Goal: Task Accomplishment & Management: Complete application form

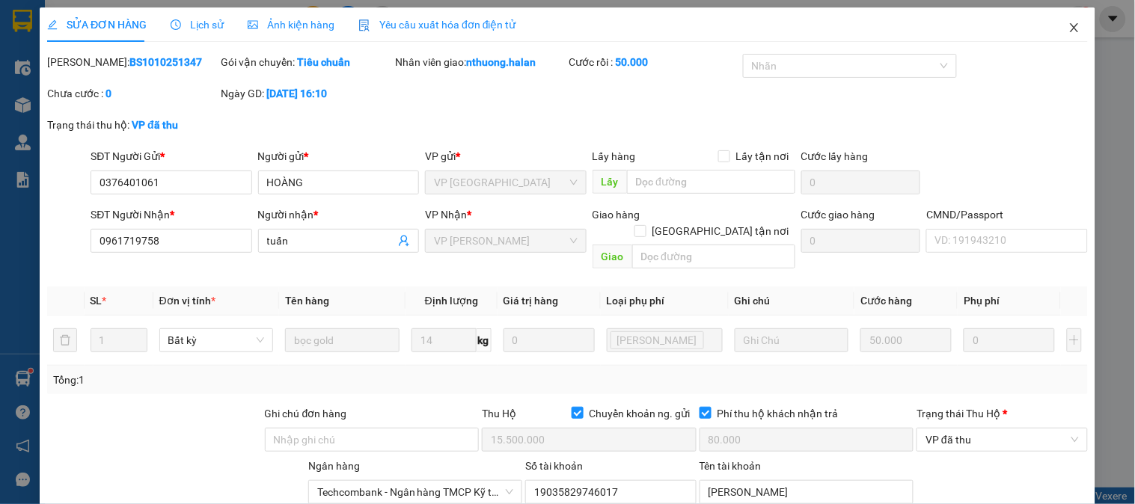
click at [1068, 27] on icon "close" at bounding box center [1074, 28] width 12 height 12
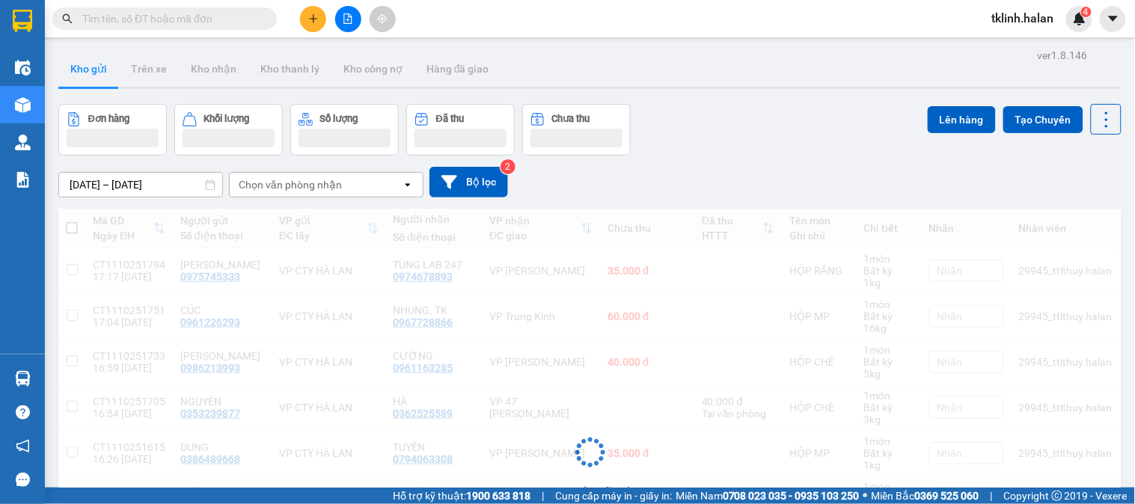
click at [213, 21] on input "text" at bounding box center [170, 18] width 177 height 16
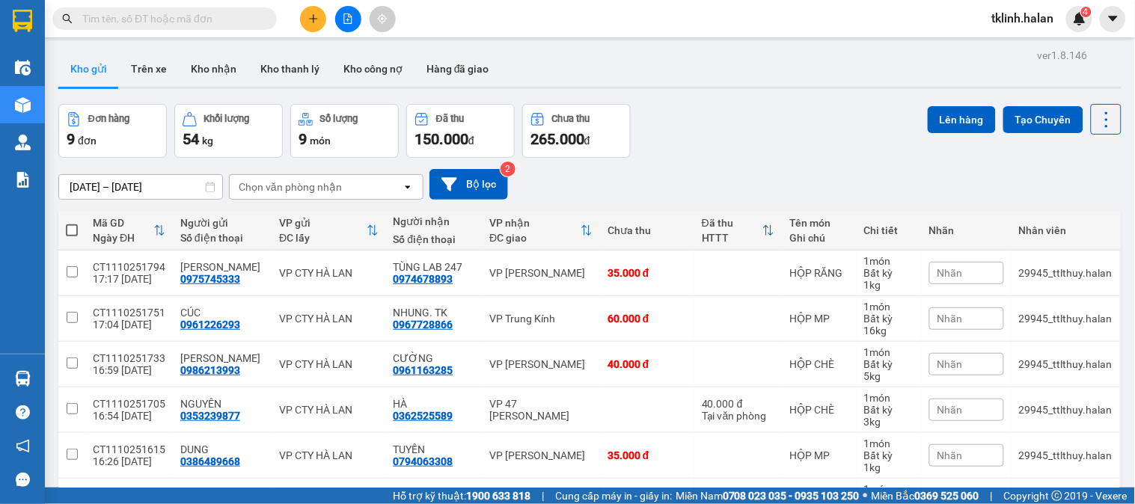
paste input "1110250895"
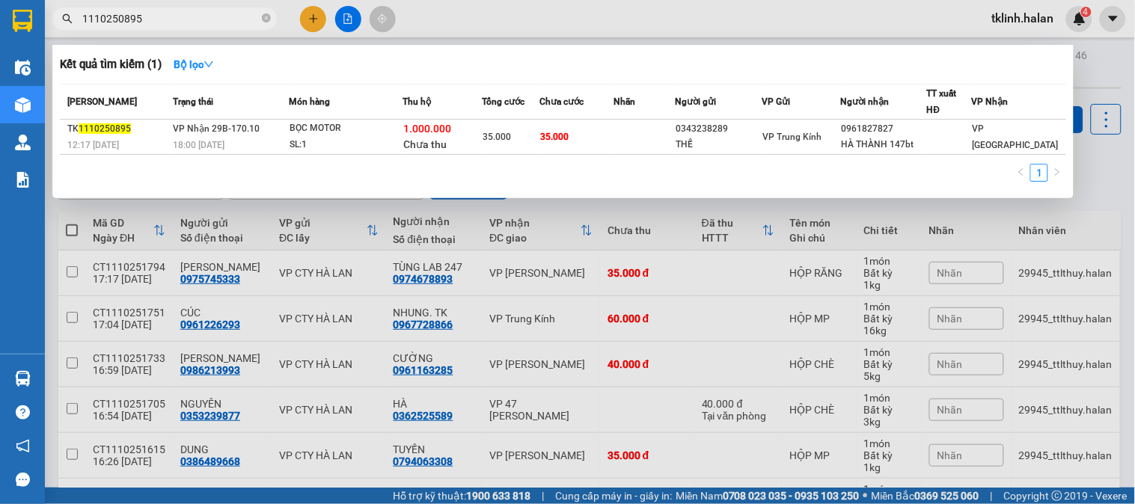
type input "1110250895"
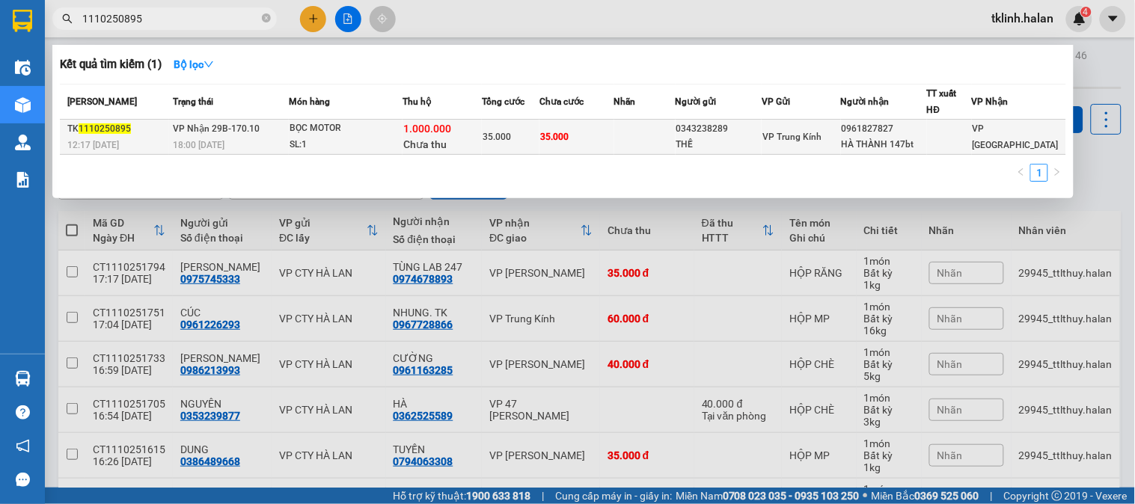
click at [545, 138] on span "35.000" at bounding box center [554, 137] width 28 height 10
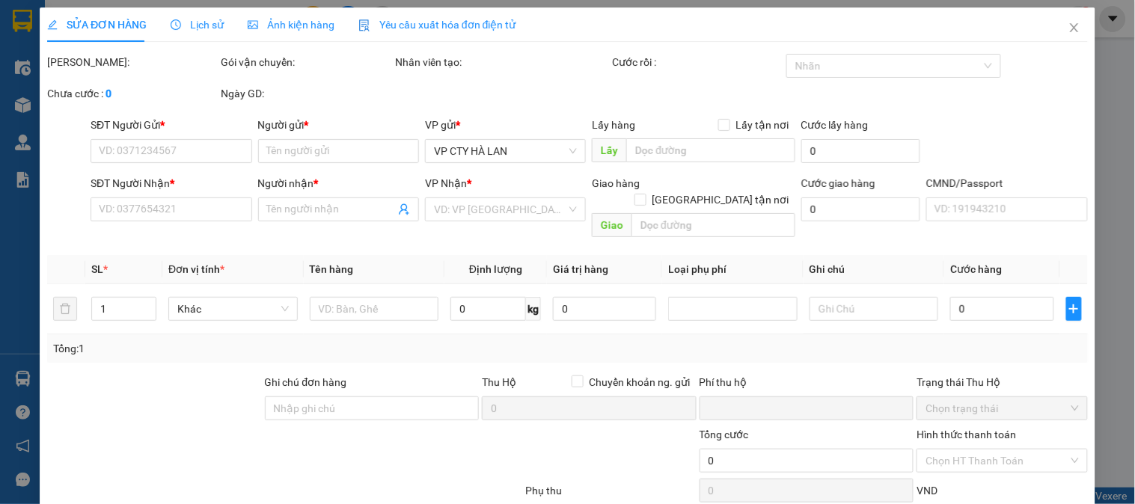
type input "0343238289"
type input "THẾ"
type input "0961827827"
type input "HÀ THÀNH 147bt"
type input "35.000"
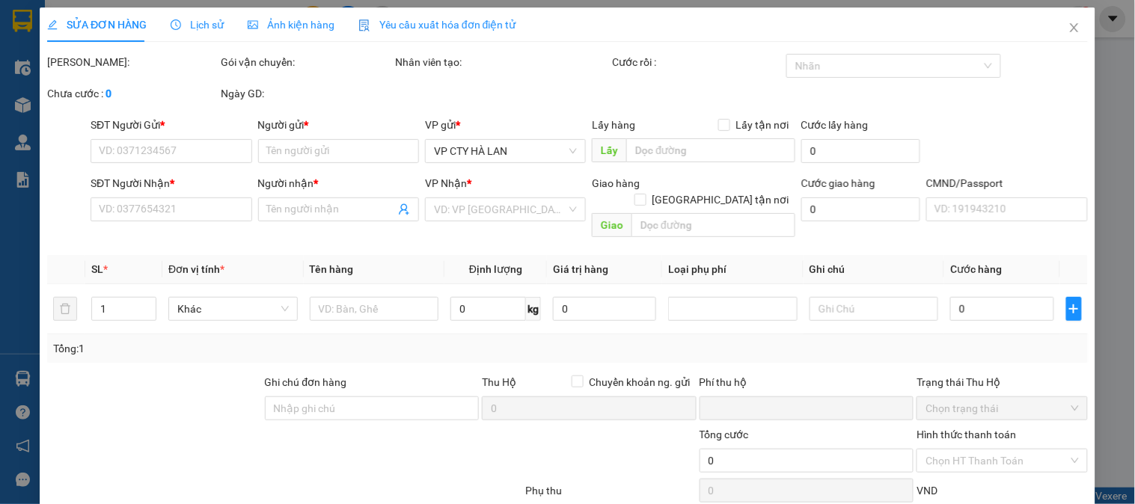
type input "35.000"
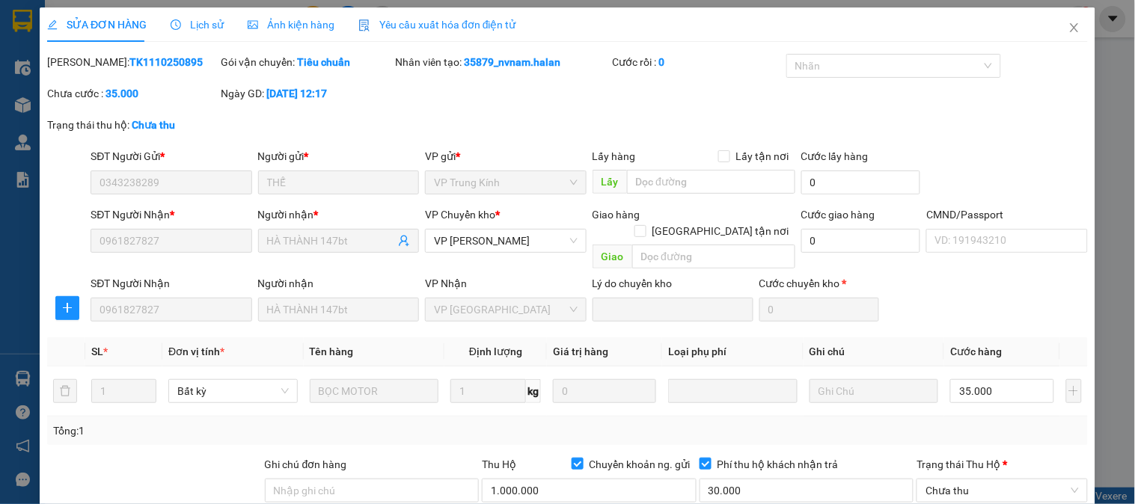
click at [214, 26] on span "Lịch sử" at bounding box center [197, 25] width 53 height 12
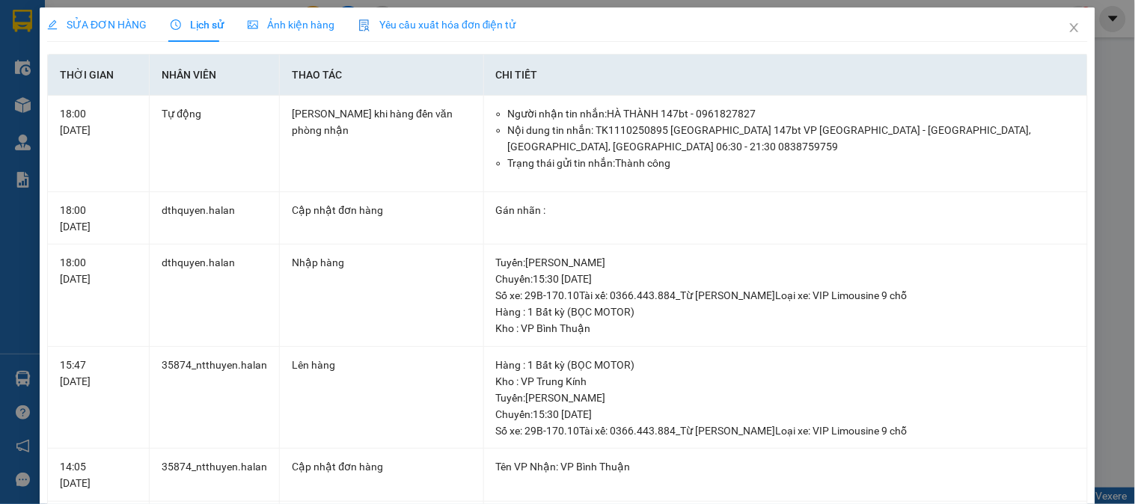
click at [94, 26] on span "SỬA ĐƠN HÀNG" at bounding box center [96, 25] width 99 height 12
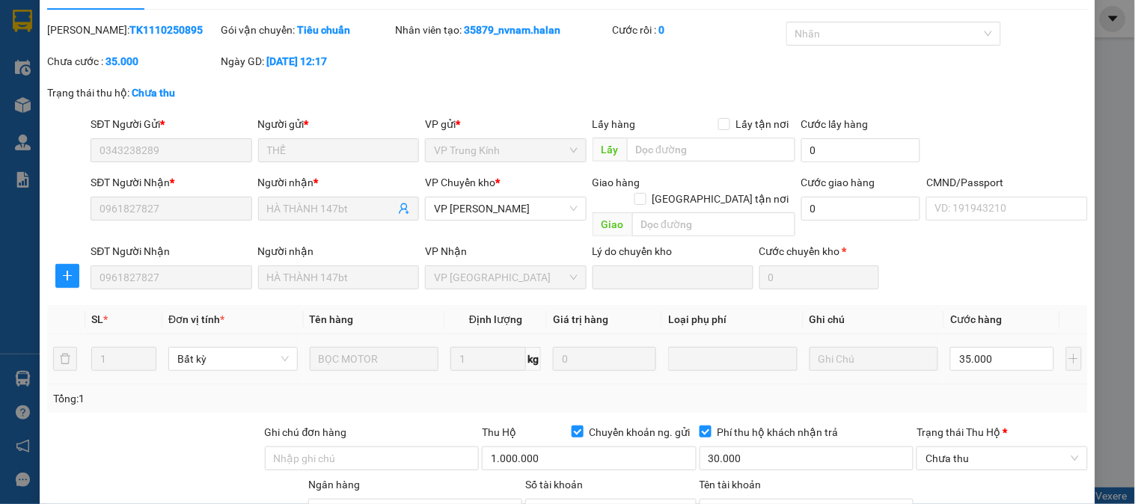
scroll to position [83, 0]
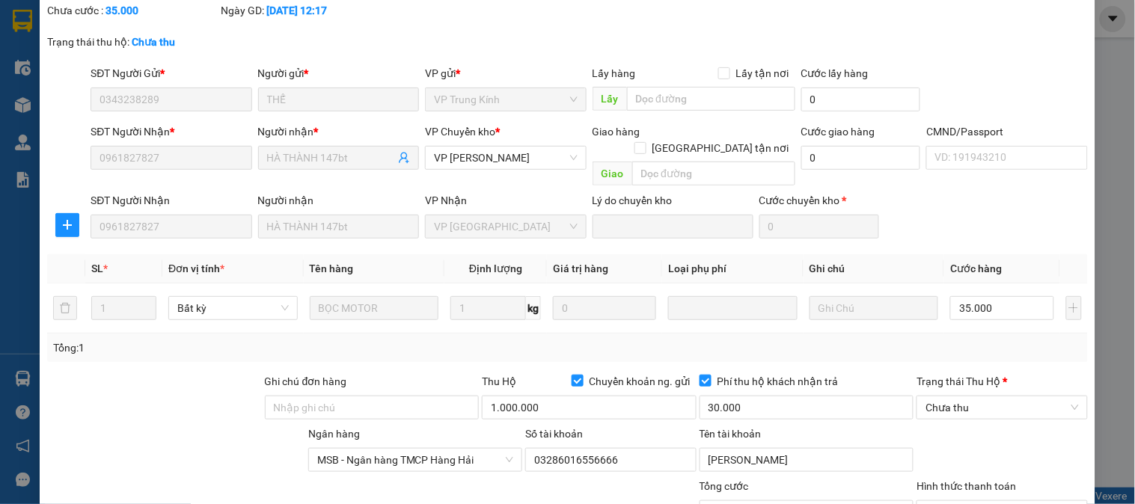
click at [219, 407] on div at bounding box center [155, 399] width 218 height 52
click at [550, 396] on input "1.000.000" at bounding box center [589, 408] width 215 height 24
type input "0"
click at [789, 396] on input "30.000" at bounding box center [806, 408] width 215 height 24
type input "0"
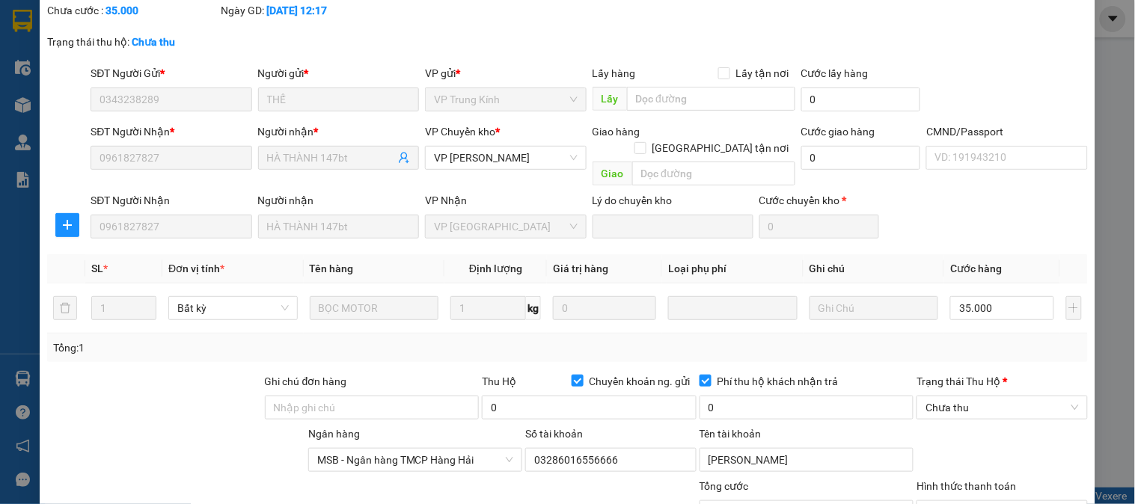
click at [566, 345] on div "Tổng: 1" at bounding box center [567, 348] width 1041 height 28
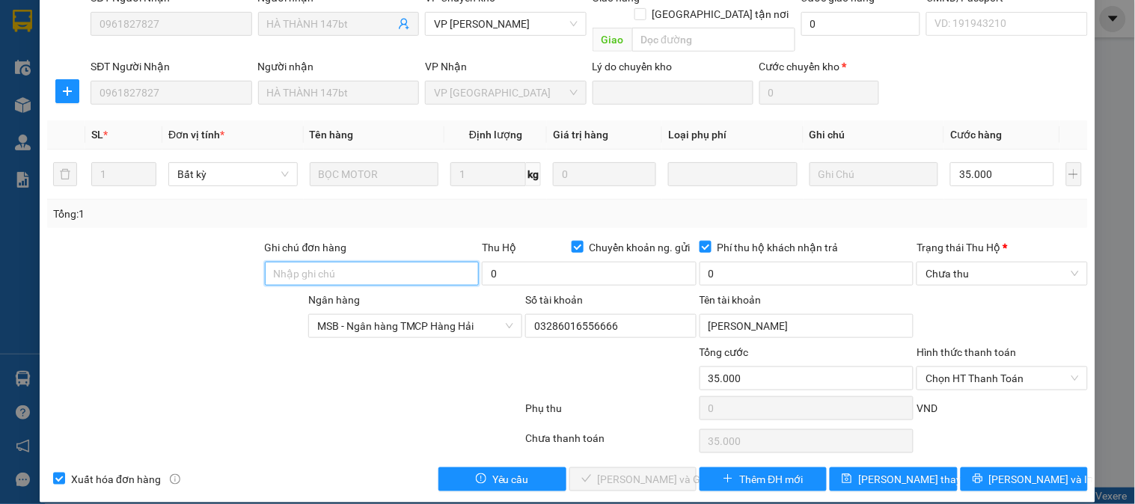
click at [304, 262] on input "Ghi chú đơn hàng" at bounding box center [372, 274] width 215 height 24
type input "tđ"
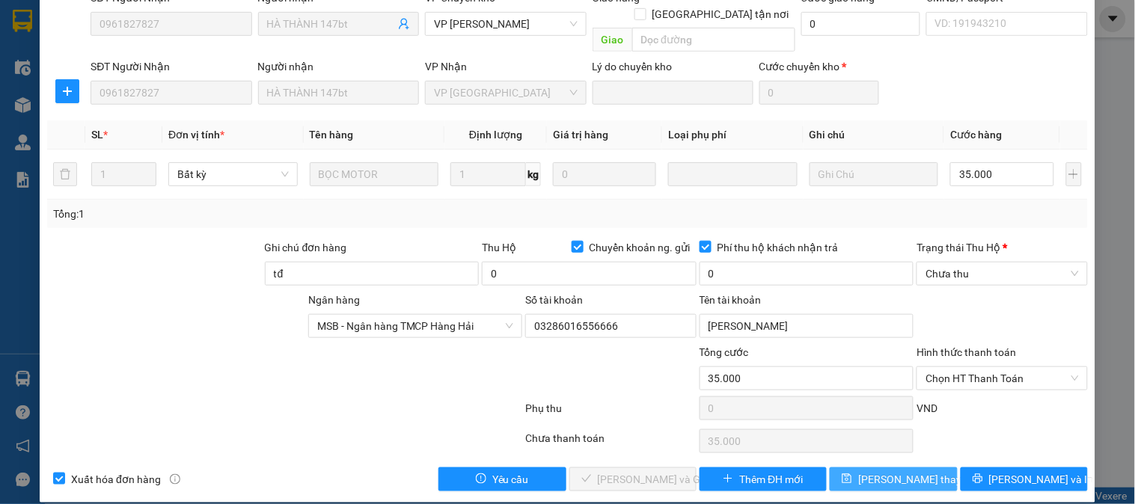
click at [892, 471] on span "[PERSON_NAME] thay đổi" at bounding box center [918, 479] width 120 height 16
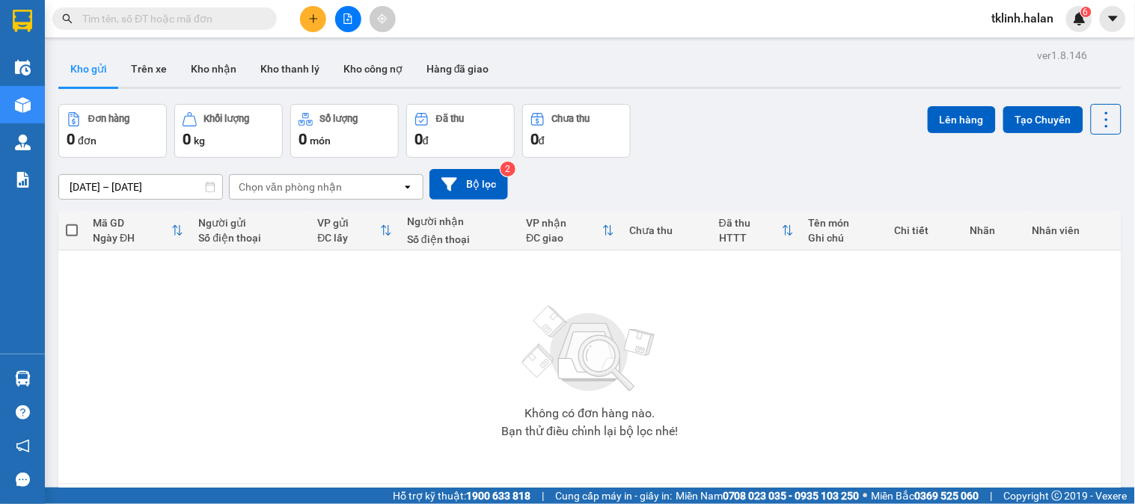
click at [1060, 13] on span "tklinh.halan" at bounding box center [1023, 18] width 86 height 19
click at [1078, 19] on img at bounding box center [1079, 18] width 13 height 13
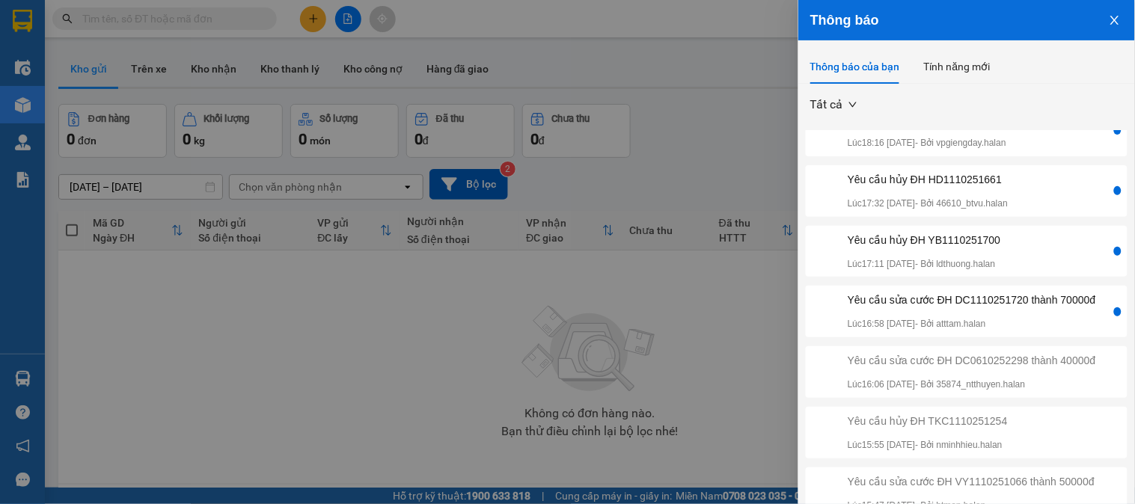
scroll to position [166, 0]
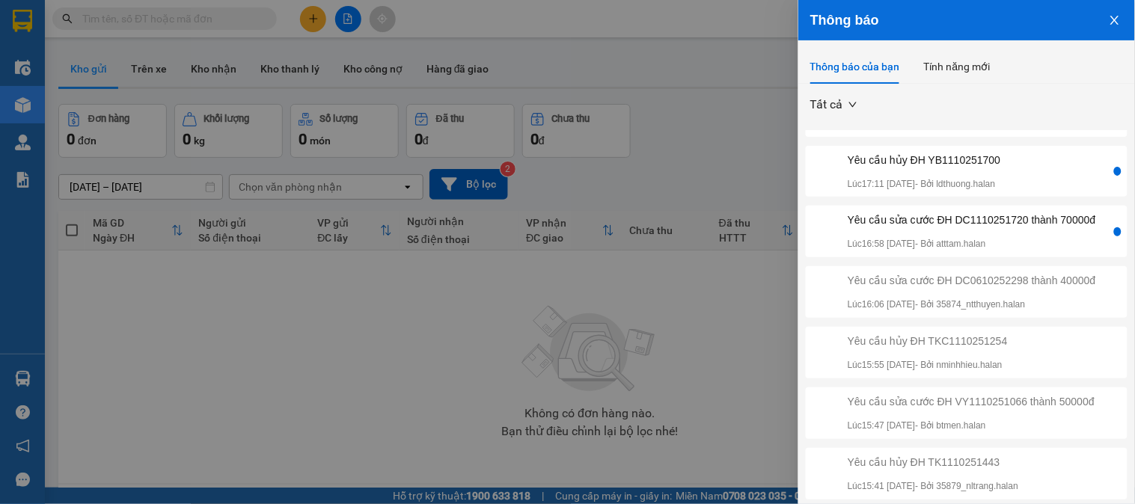
click at [986, 228] on div "Yêu cầu sửa cước ĐH DC1110251720 thành 70000đ" at bounding box center [972, 220] width 248 height 16
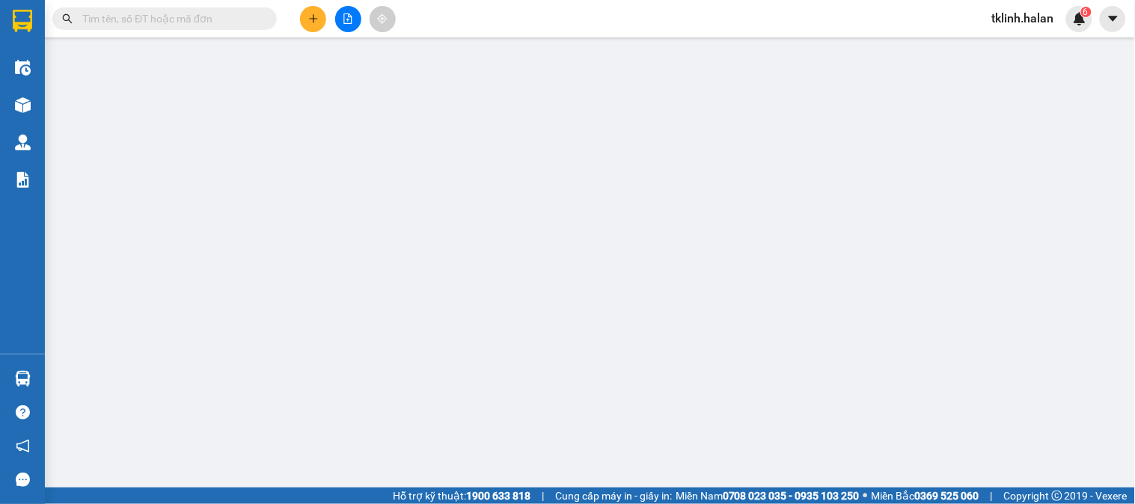
type input "0398296329"
type input "THANH"
type input "0979188000"
type input "BÍCH"
type input "0"
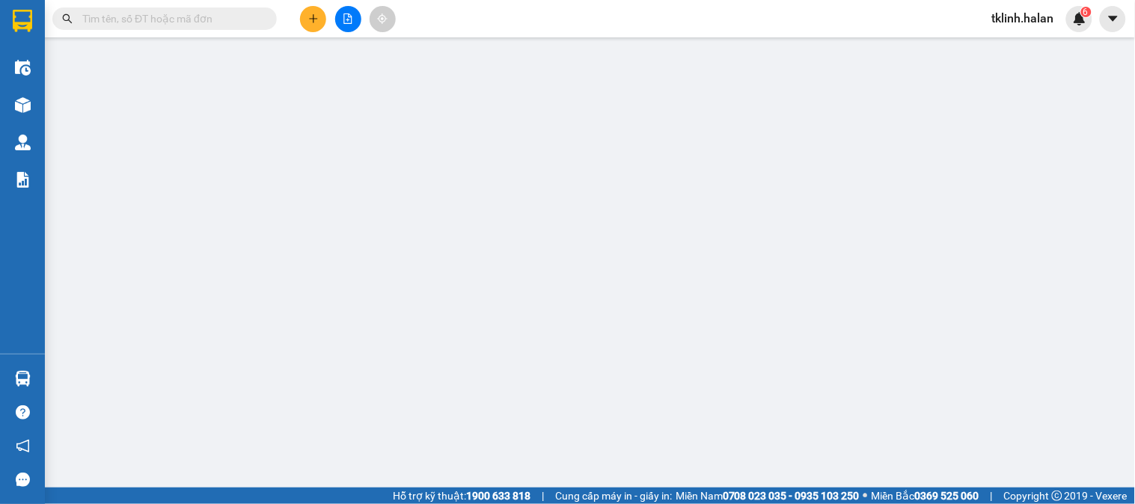
type input "80.000"
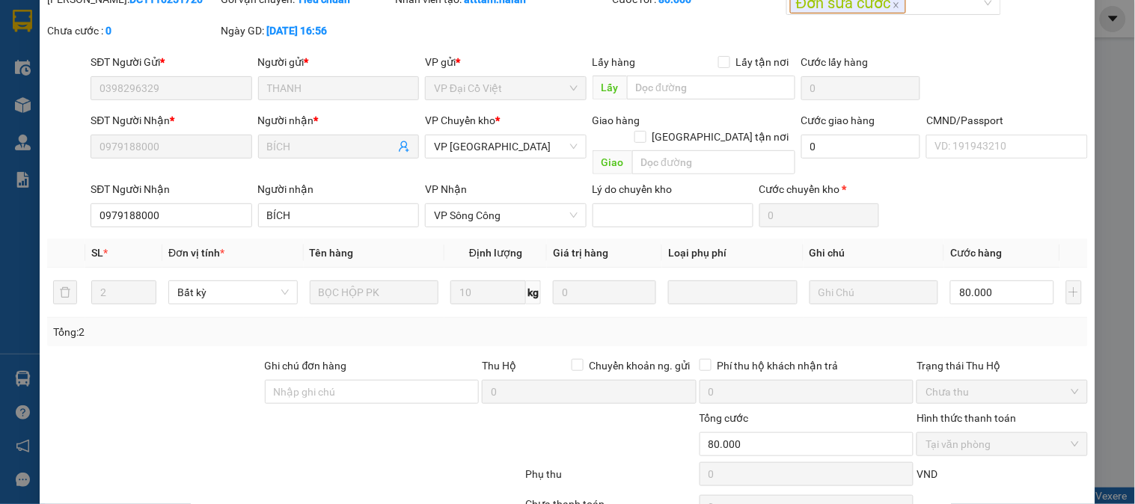
scroll to position [148, 0]
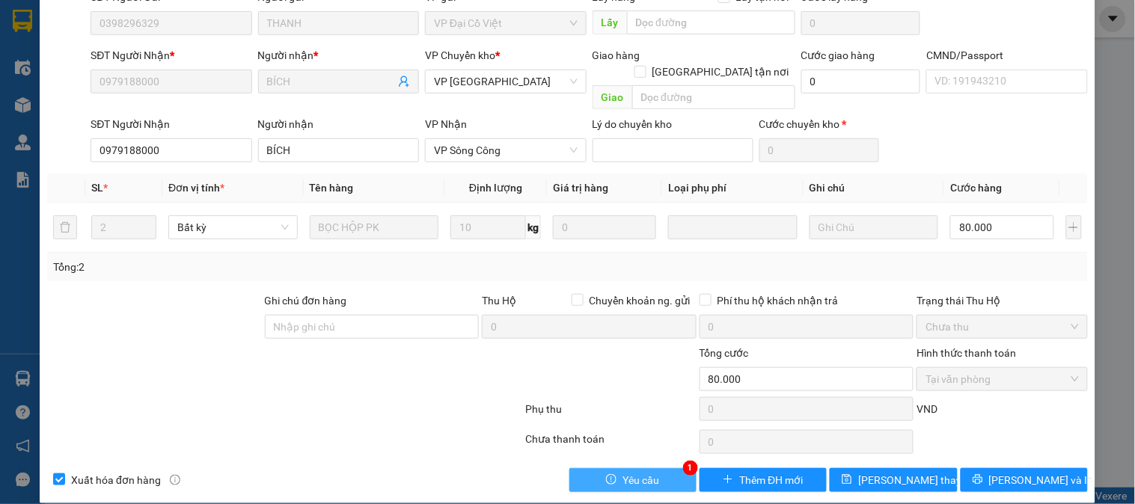
click at [637, 472] on span "Yêu cầu" at bounding box center [640, 480] width 37 height 16
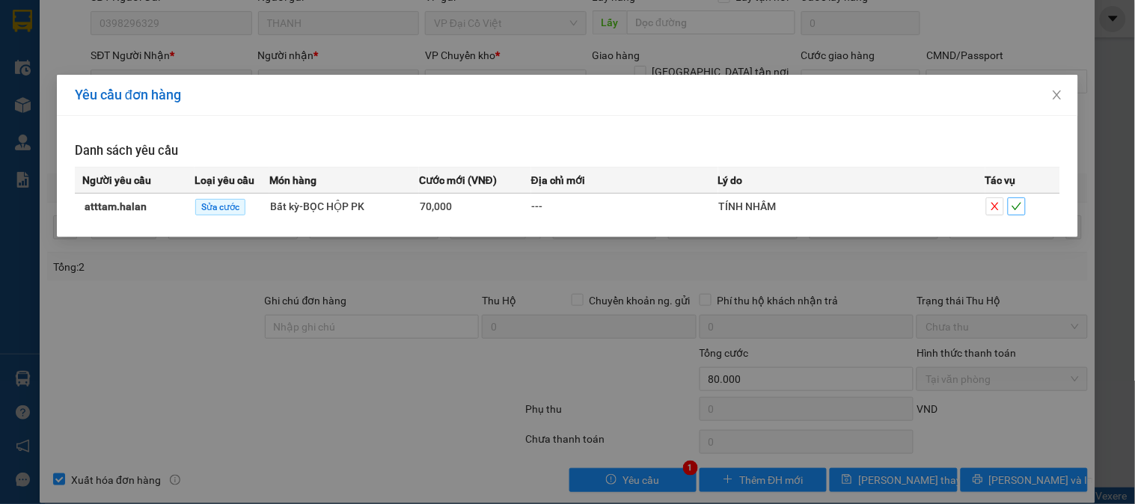
click at [1018, 205] on icon "check" at bounding box center [1016, 206] width 10 height 10
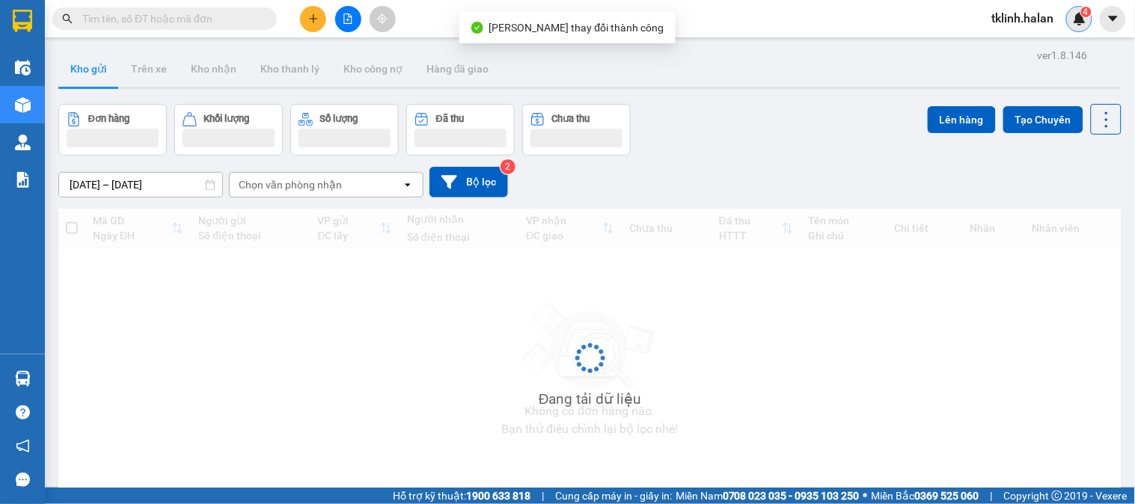
click at [1085, 20] on img at bounding box center [1079, 18] width 13 height 13
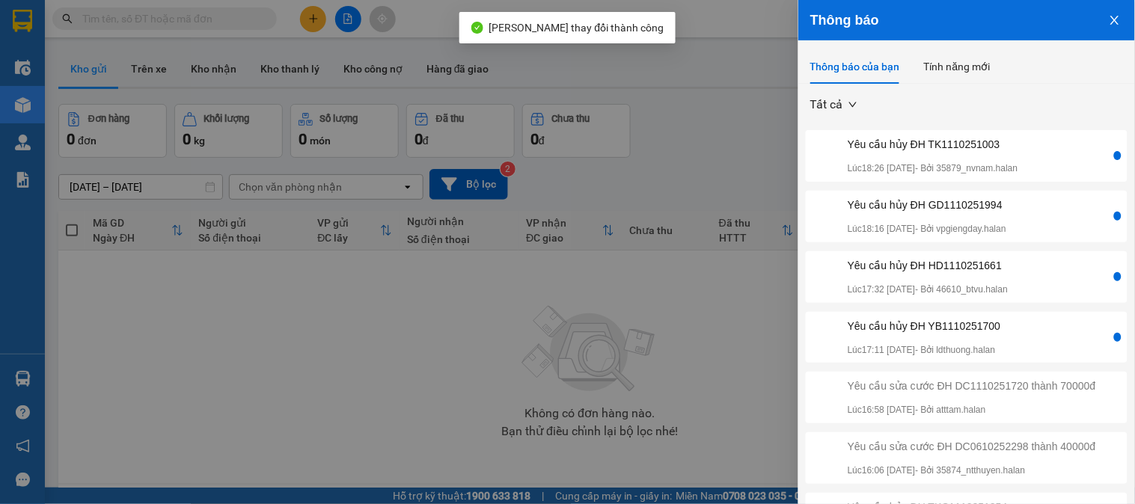
click at [1043, 339] on div "Yêu cầu hủy ĐH YB1110251700 Lúc 17:11 11/10/2025 - Bởi ldthuong.halan" at bounding box center [960, 338] width 302 height 40
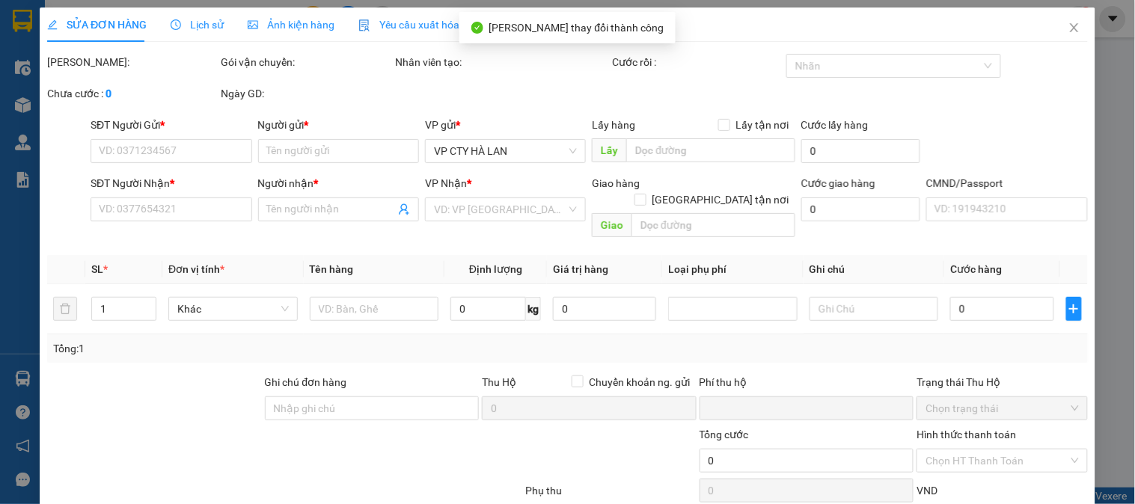
type input "0963865899"
type input "THÀNH"
type input "0911383078"
type input "LINH"
type input "0"
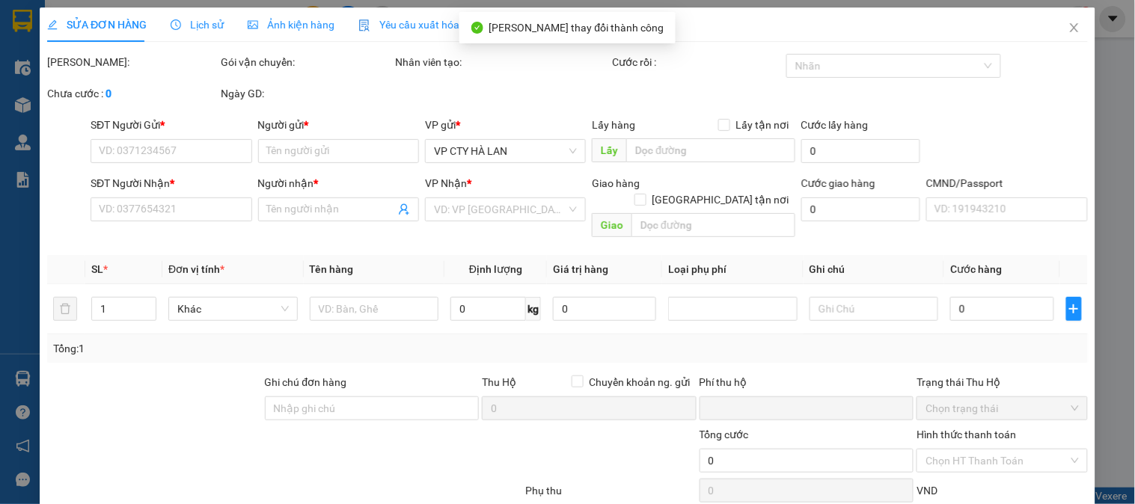
type input "40.000"
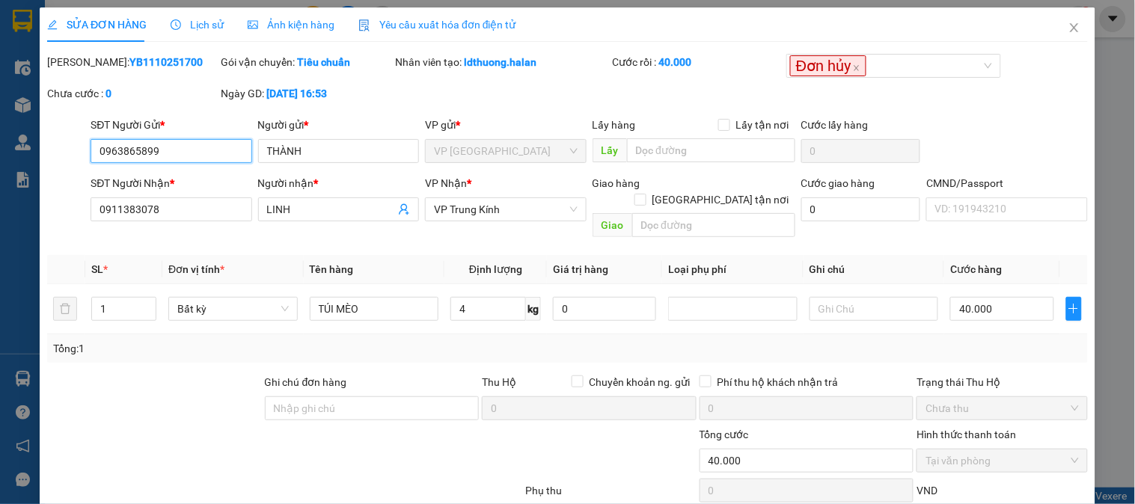
click at [171, 142] on input "0963865899" at bounding box center [171, 151] width 161 height 24
click at [1070, 28] on icon "close" at bounding box center [1074, 27] width 8 height 9
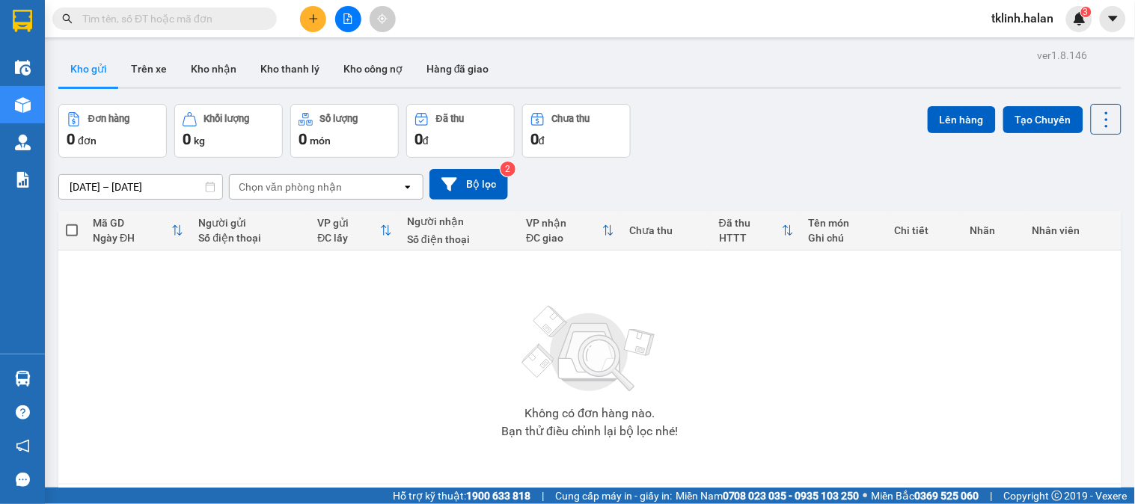
click at [262, 25] on span at bounding box center [266, 18] width 9 height 16
click at [258, 19] on input "text" at bounding box center [170, 18] width 177 height 16
paste input "0963865899"
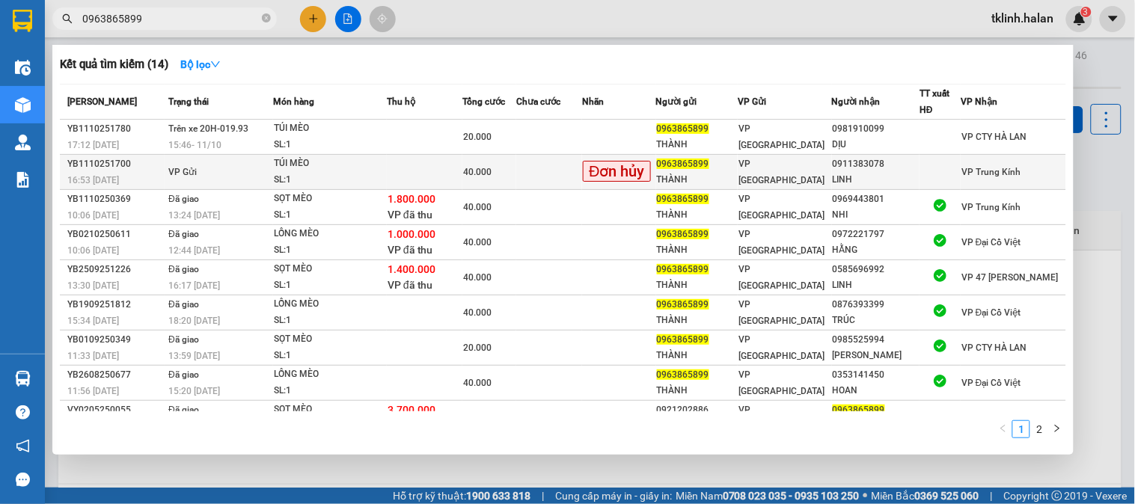
type input "0963865899"
click at [574, 166] on td at bounding box center [549, 172] width 66 height 35
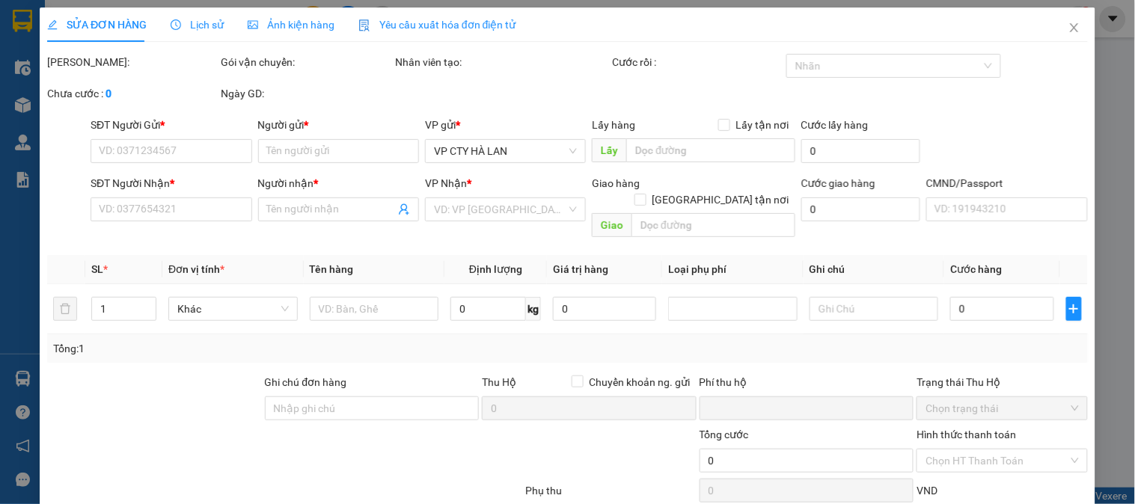
type input "0963865899"
type input "THÀNH"
type input "0911383078"
type input "LINH"
type input "0"
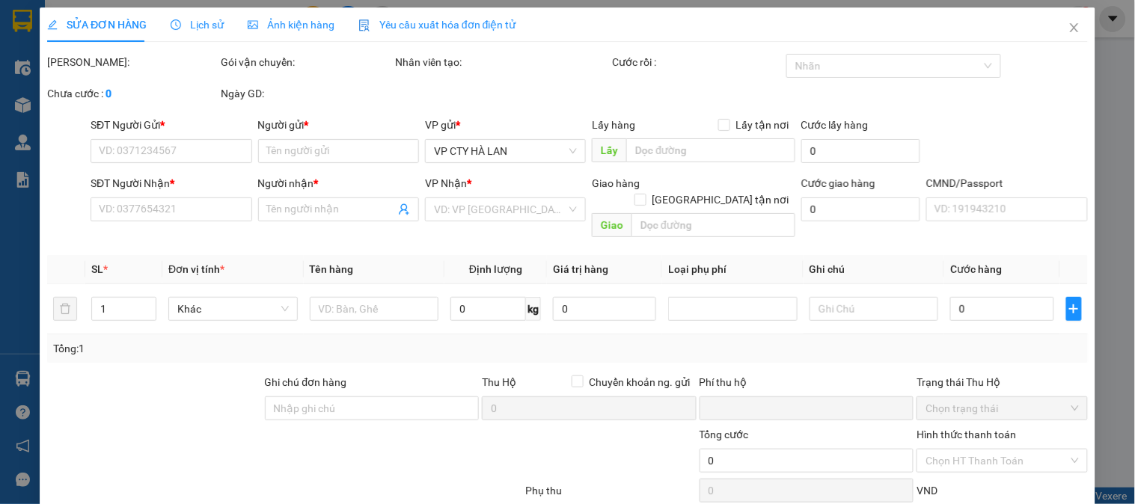
type input "40.000"
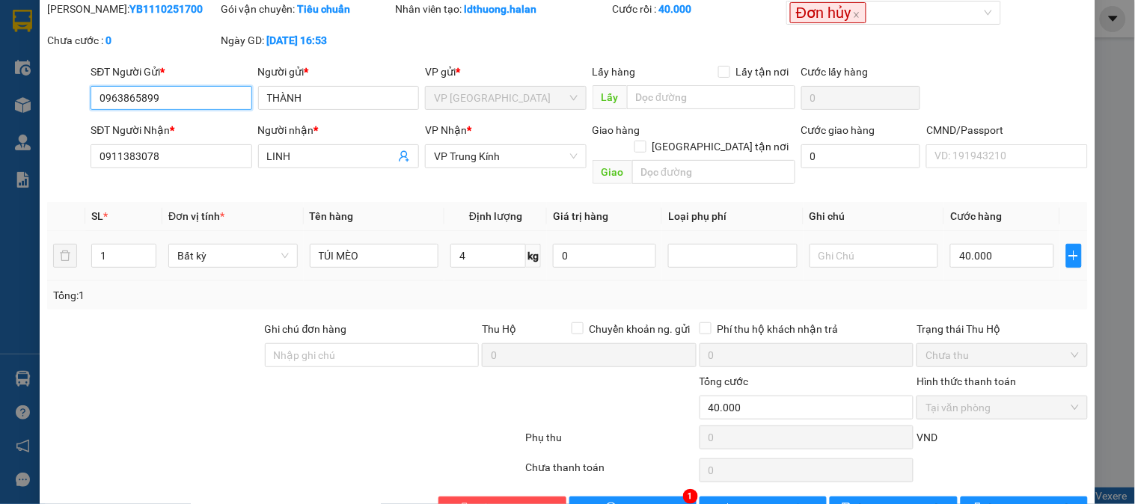
scroll to position [82, 0]
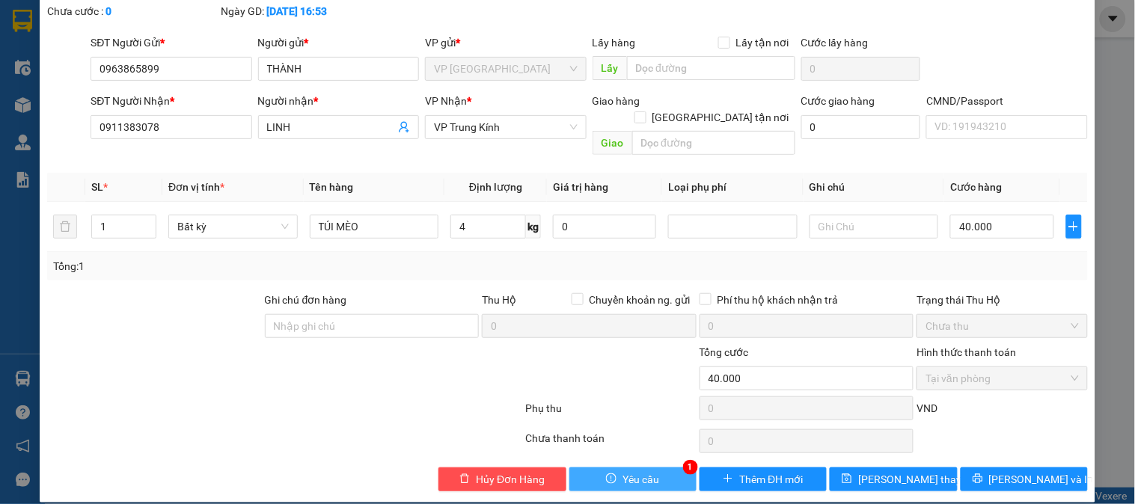
click at [631, 468] on button "Yêu cầu" at bounding box center [632, 480] width 127 height 24
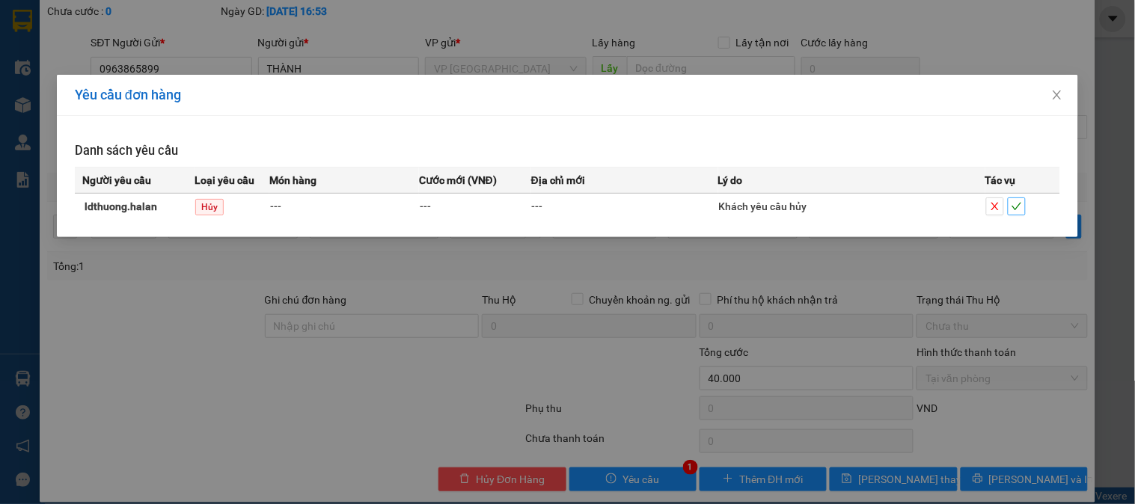
click at [1021, 201] on icon "check" at bounding box center [1016, 206] width 10 height 10
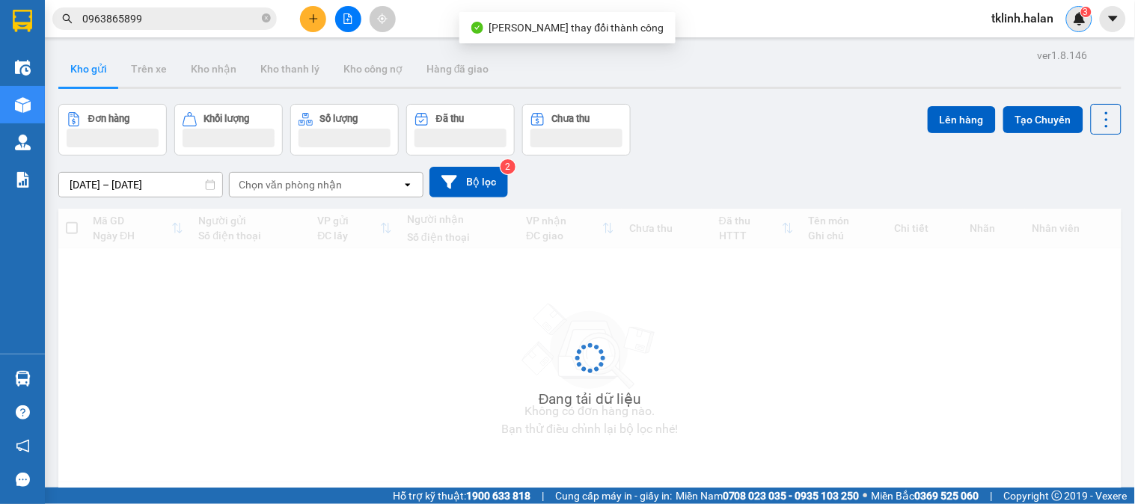
click at [1081, 18] on img at bounding box center [1079, 18] width 13 height 13
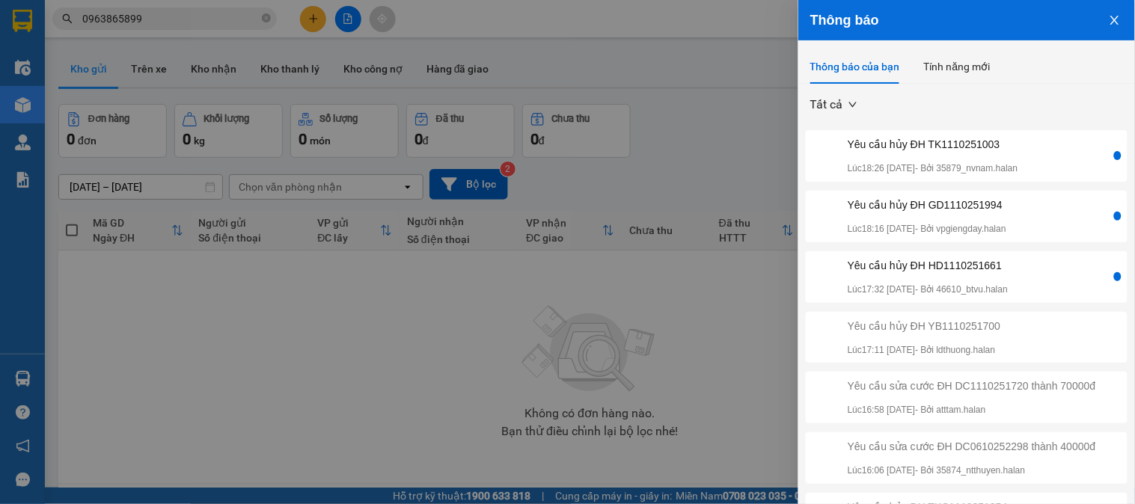
click at [1008, 270] on div "Yêu cầu hủy ĐH HD1110251661" at bounding box center [928, 265] width 160 height 16
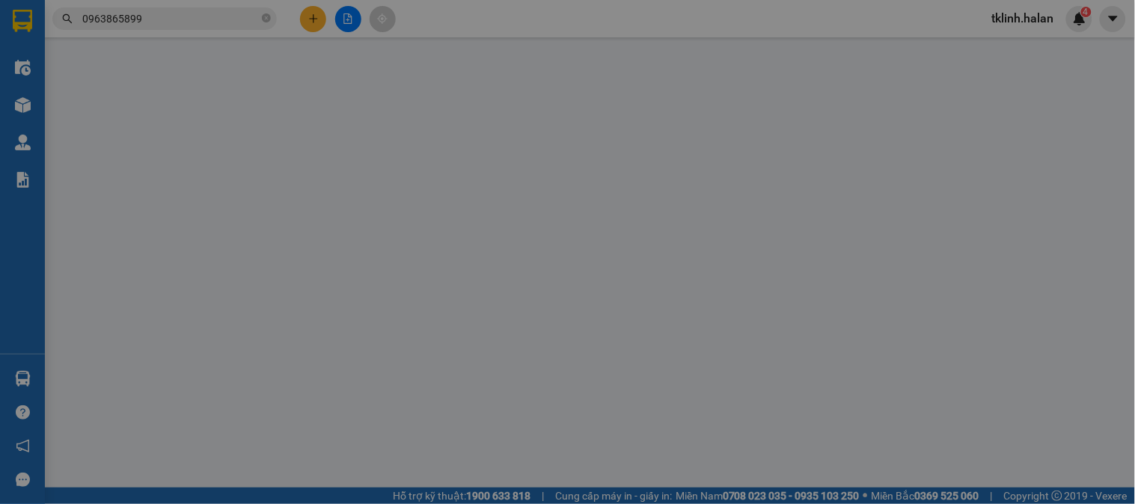
type input "0969584953"
type input "HUẤN"
type input "0865266286"
type input "SƠN"
type input "0"
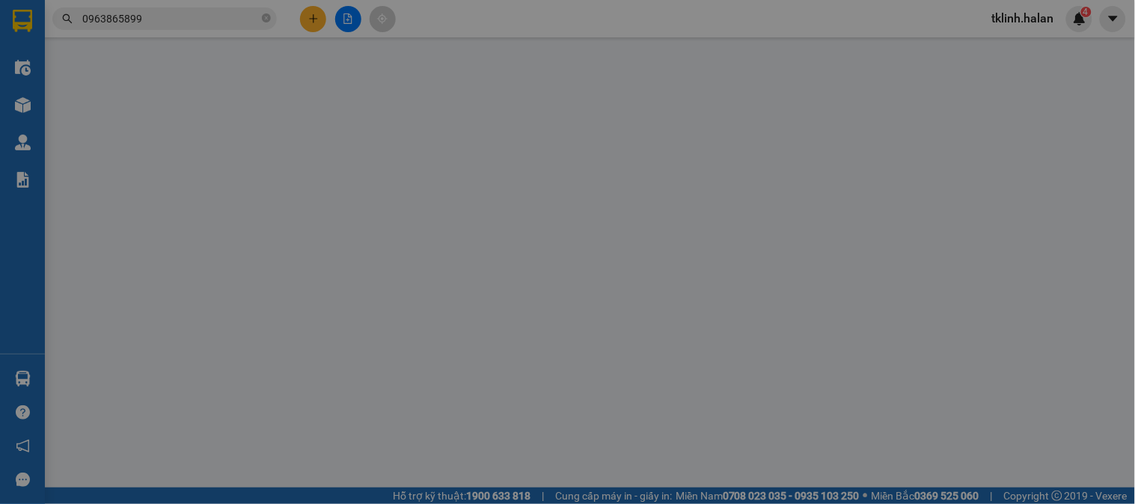
type input "40.000"
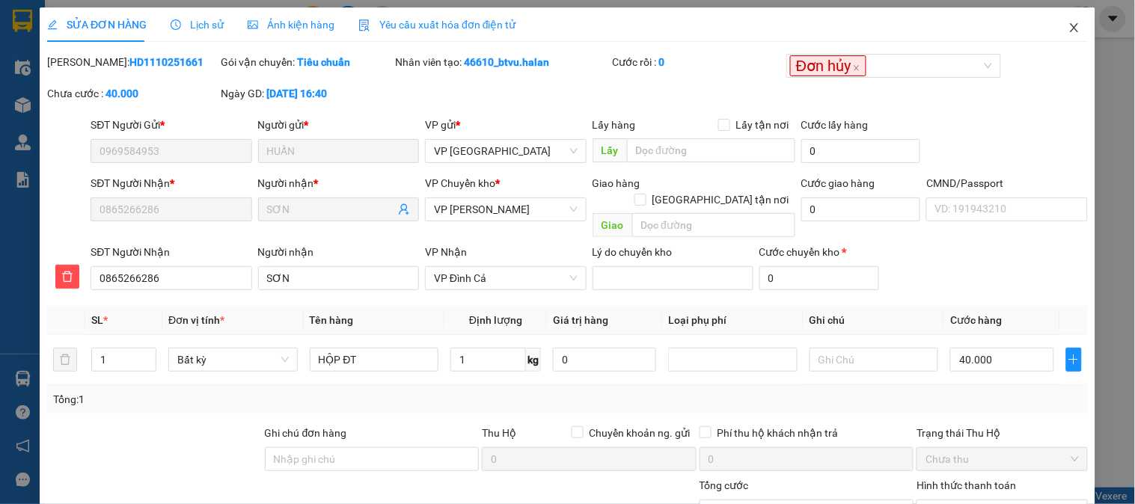
click at [1068, 24] on icon "close" at bounding box center [1074, 28] width 12 height 12
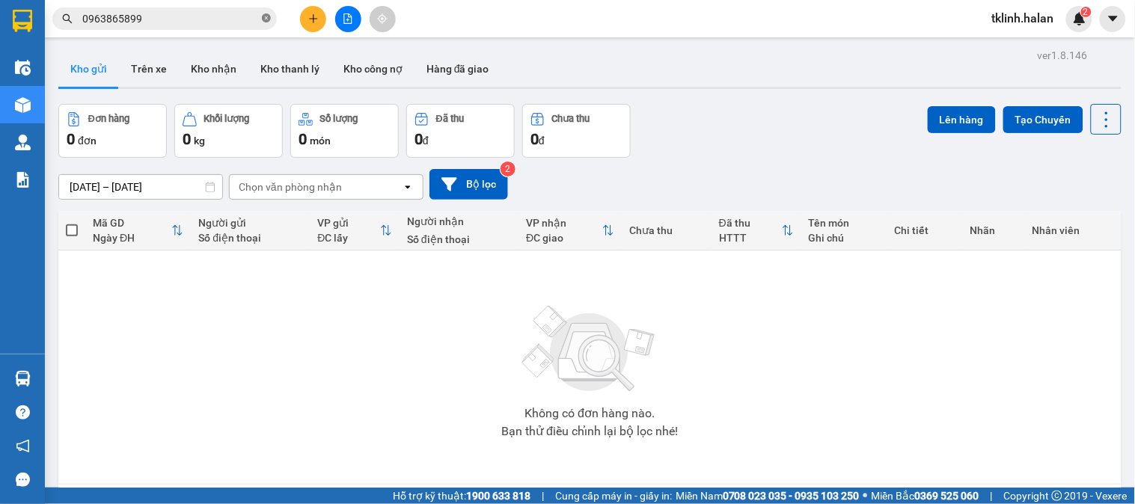
click at [263, 17] on icon "close-circle" at bounding box center [266, 17] width 9 height 9
paste input "0969584953"
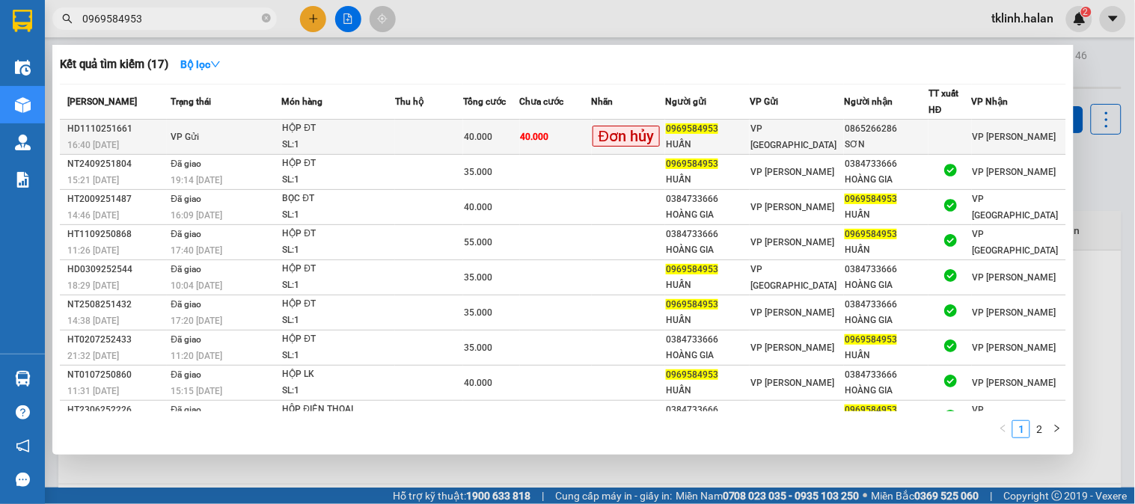
type input "0969584953"
click at [574, 132] on td "40.000" at bounding box center [556, 137] width 72 height 35
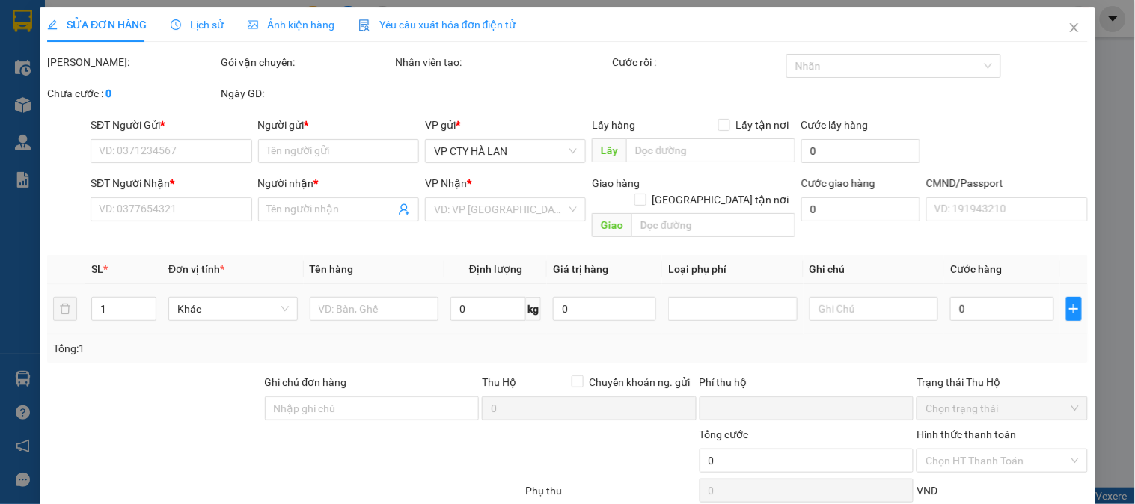
type input "0969584953"
type input "HUẤN"
type input "0865266286"
type input "SƠN"
type input "0"
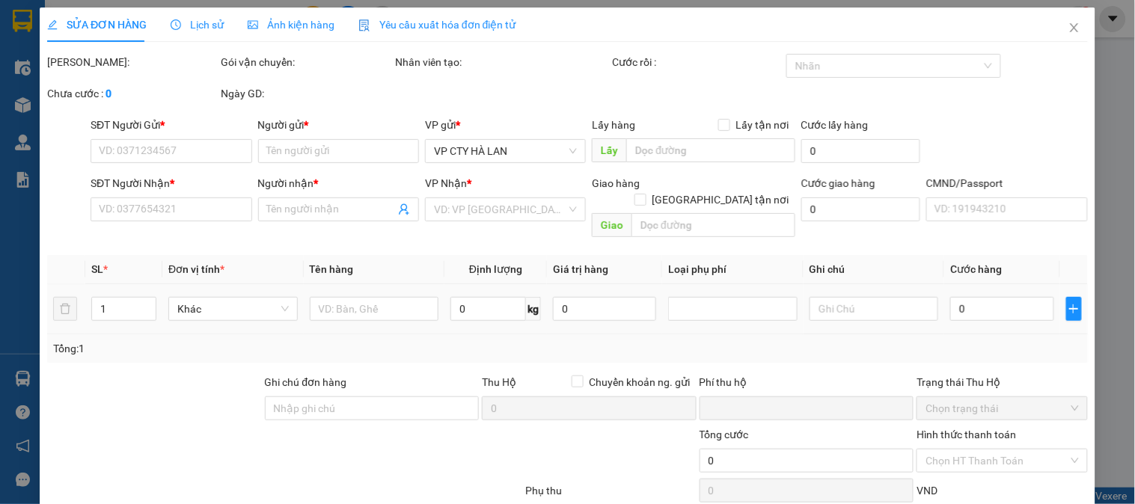
type input "40.000"
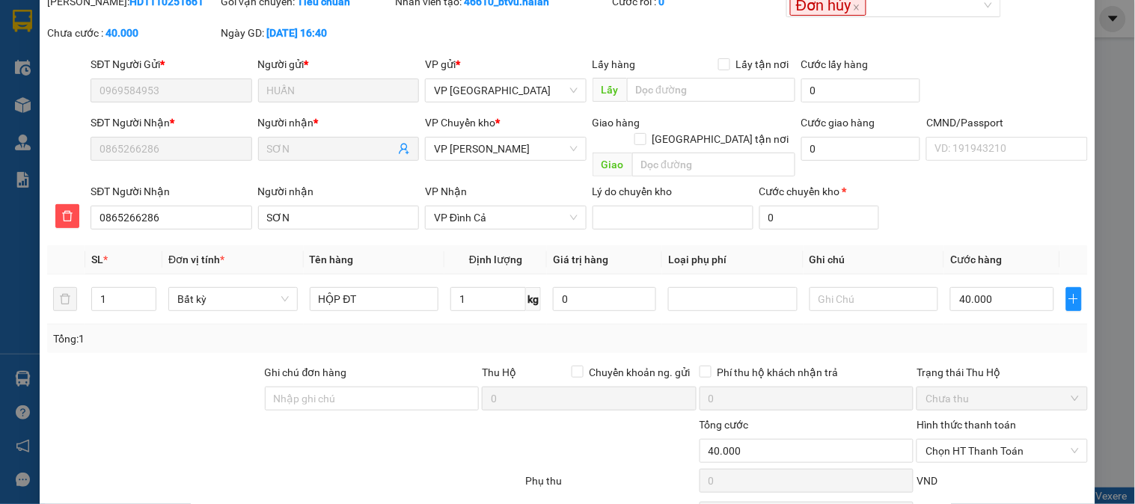
scroll to position [132, 0]
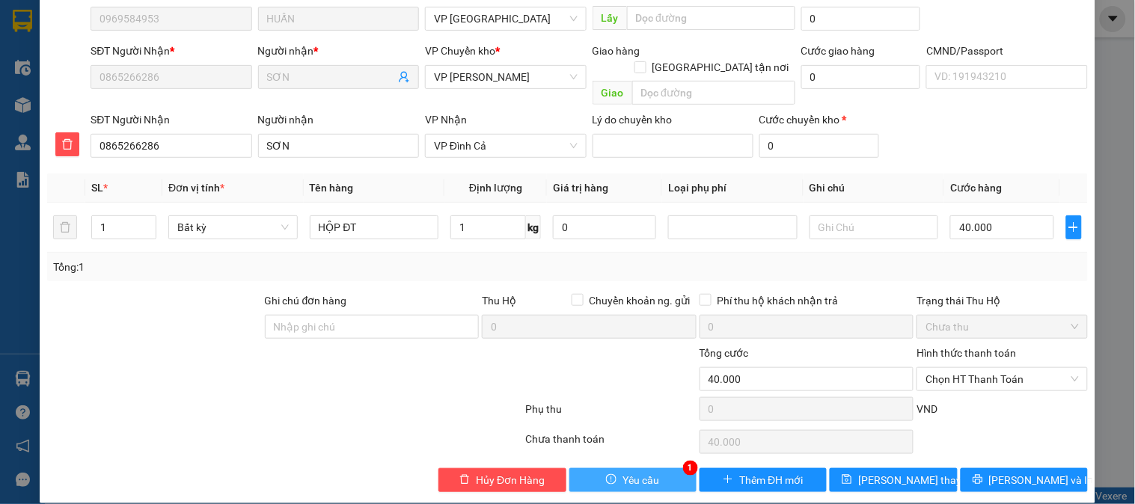
click at [664, 468] on button "Yêu cầu" at bounding box center [632, 480] width 127 height 24
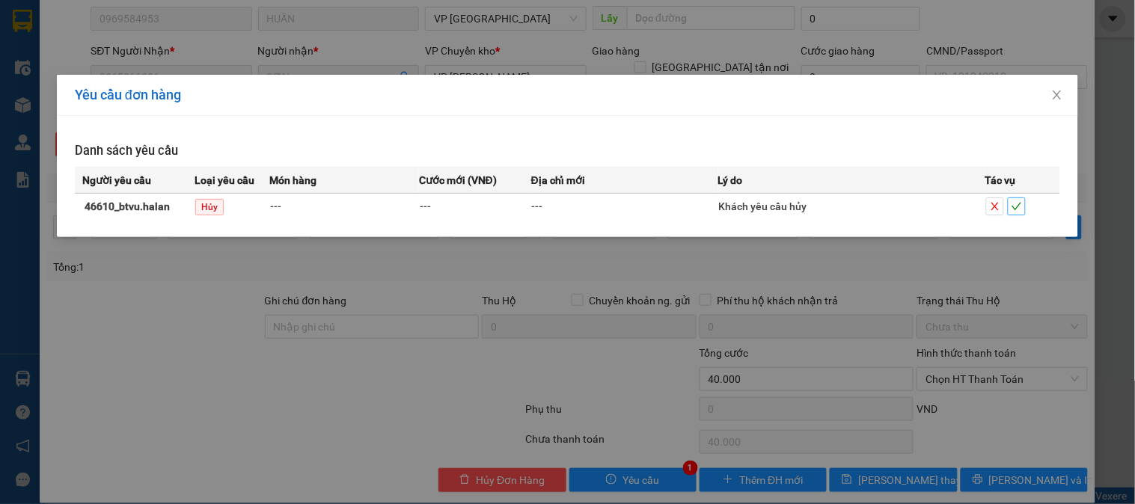
click at [1019, 210] on icon "check" at bounding box center [1016, 206] width 10 height 10
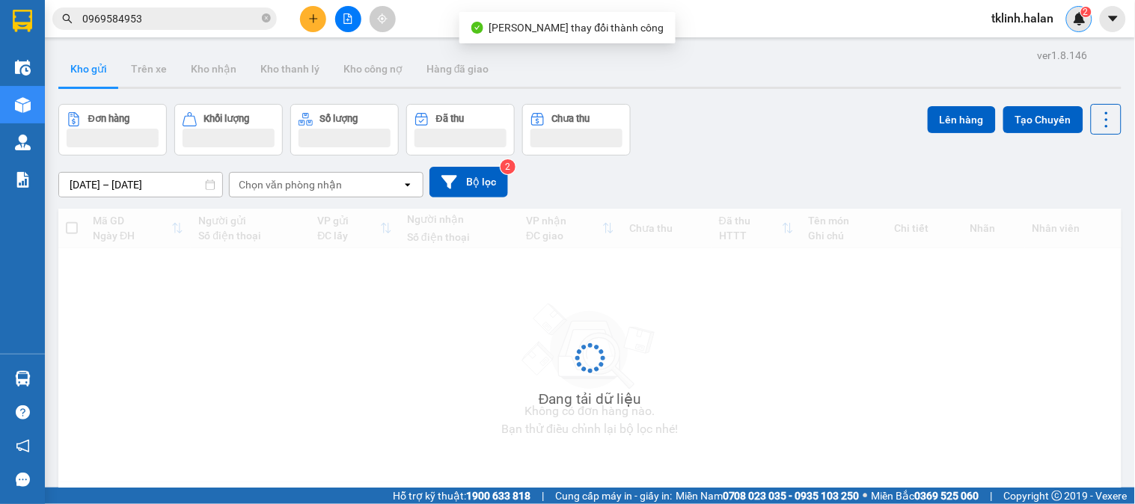
click at [1087, 17] on div "2" at bounding box center [1079, 19] width 26 height 26
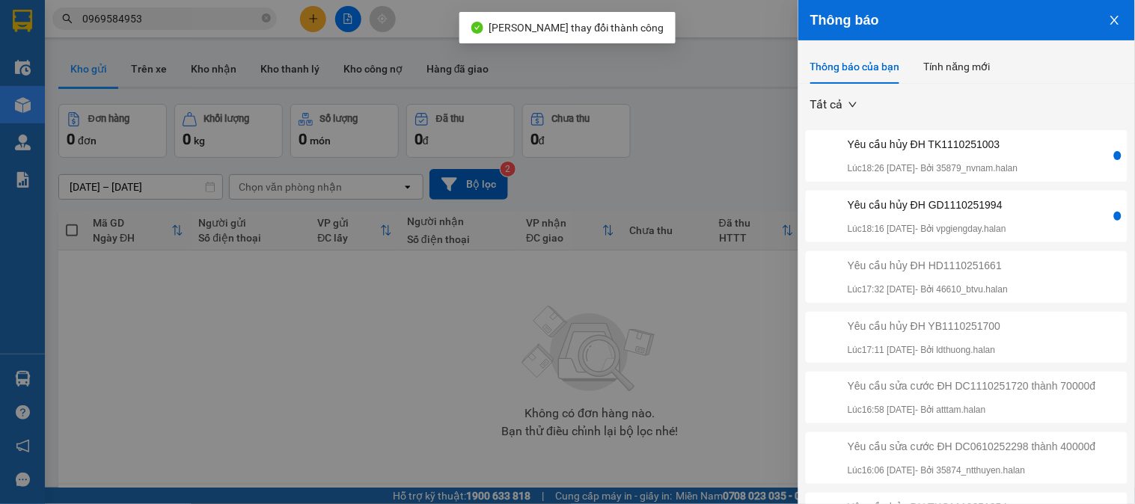
click at [1040, 222] on div "Yêu cầu hủy ĐH GD1110251994 Lúc 18:16 11/10/2025 - Bởi vpgiengday.halan" at bounding box center [960, 217] width 302 height 40
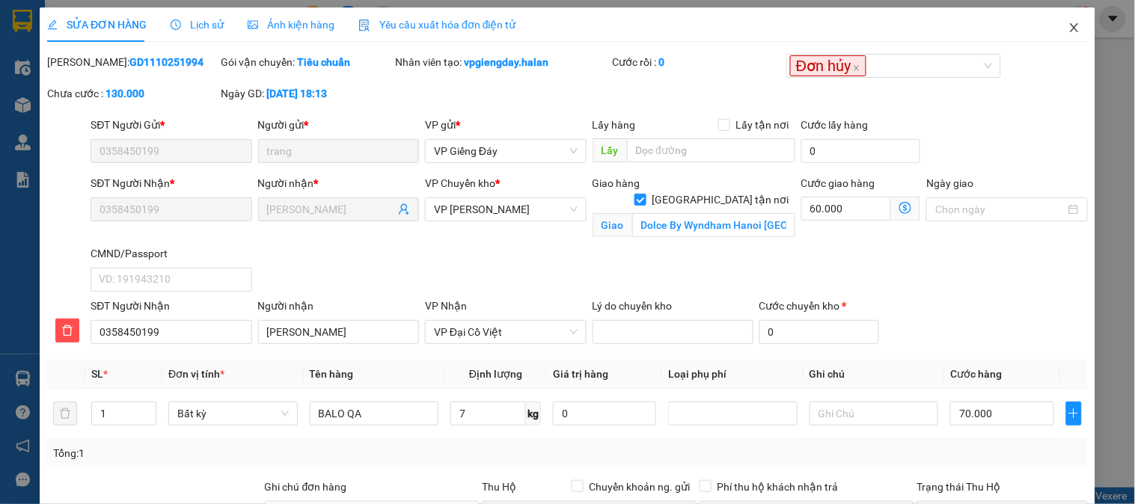
click at [1070, 25] on icon "close" at bounding box center [1074, 27] width 8 height 9
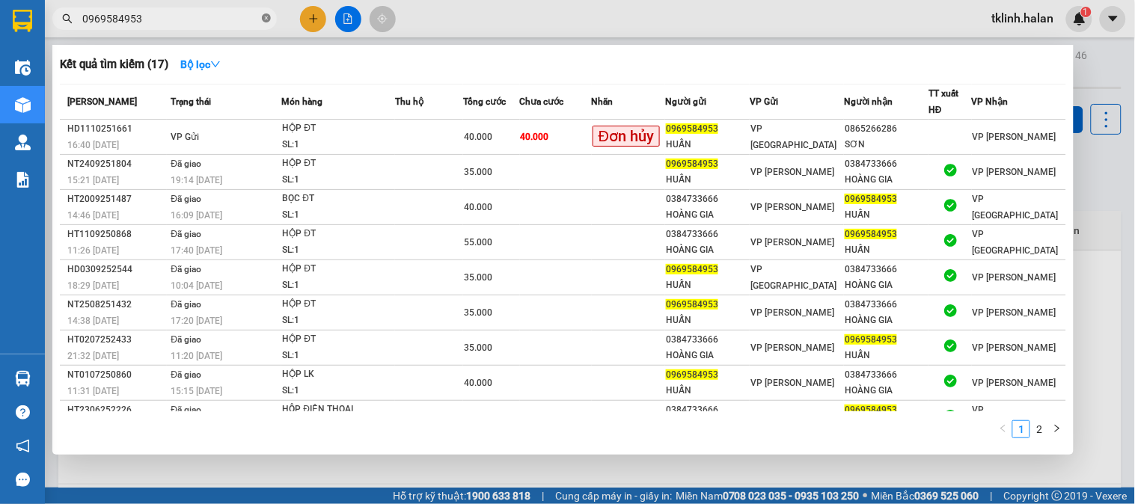
click at [266, 20] on icon "close-circle" at bounding box center [266, 17] width 9 height 9
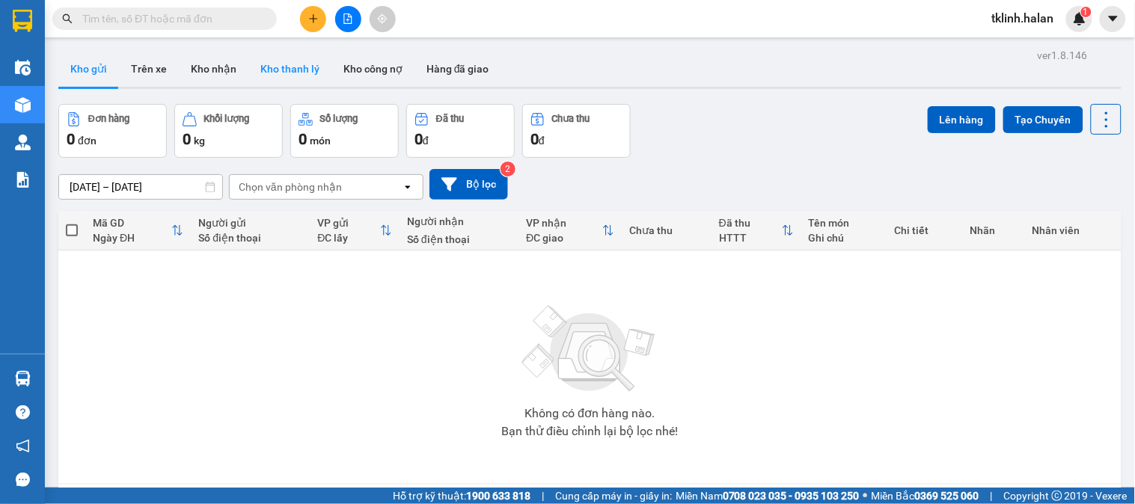
paste input "0358450199"
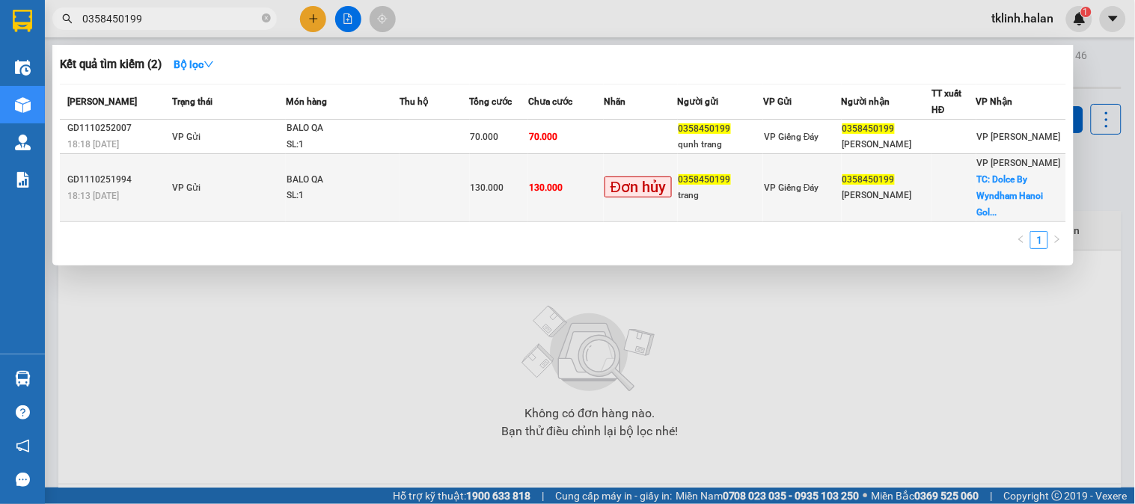
type input "0358450199"
click at [583, 189] on td "130.000" at bounding box center [566, 188] width 76 height 68
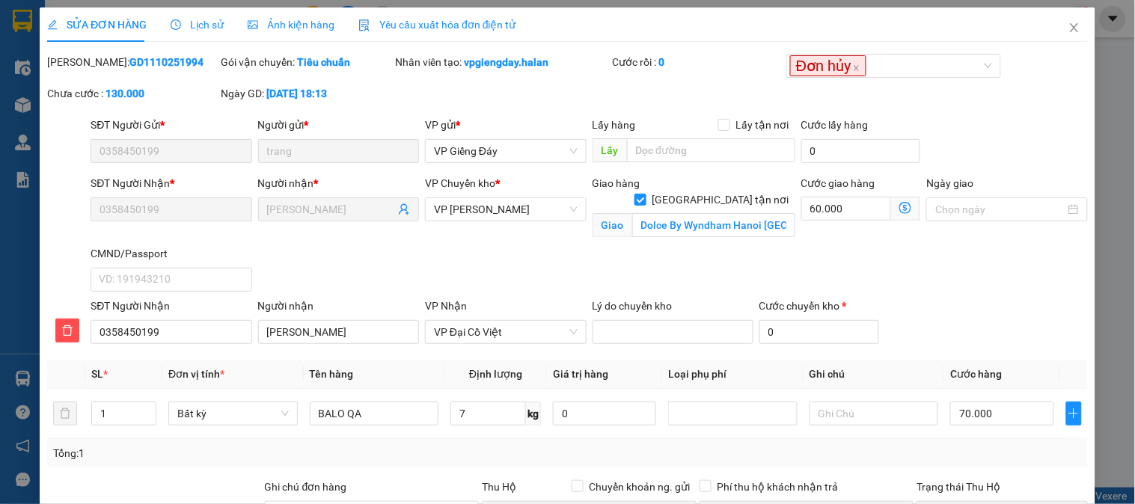
click at [198, 28] on span "Lịch sử" at bounding box center [197, 25] width 53 height 12
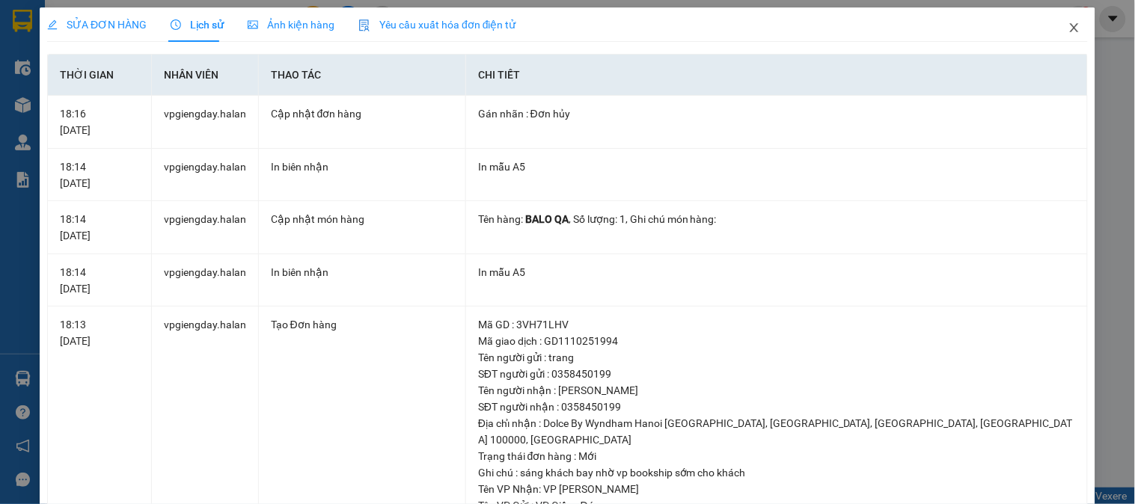
drag, startPoint x: 1066, startPoint y: 21, endPoint x: 915, endPoint y: 5, distance: 151.9
click at [1063, 21] on span "Close" at bounding box center [1074, 28] width 42 height 42
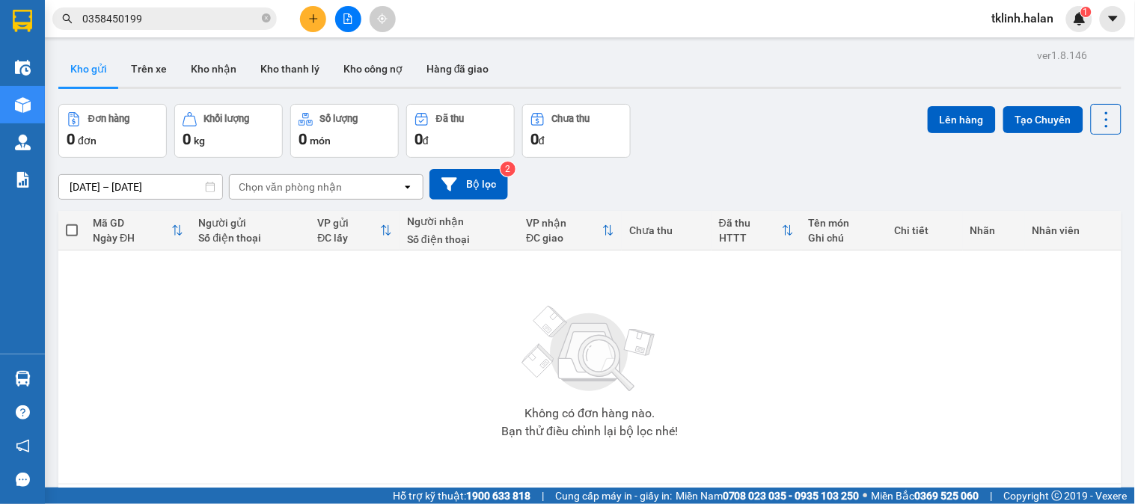
click at [203, 6] on div "Kết quả tìm kiếm ( 2 ) Bộ lọc Mã ĐH Trạng thái Món hàng Thu hộ Tổng cước Chưa c…" at bounding box center [146, 19] width 292 height 26
click at [203, 10] on input "0358450199" at bounding box center [170, 18] width 177 height 16
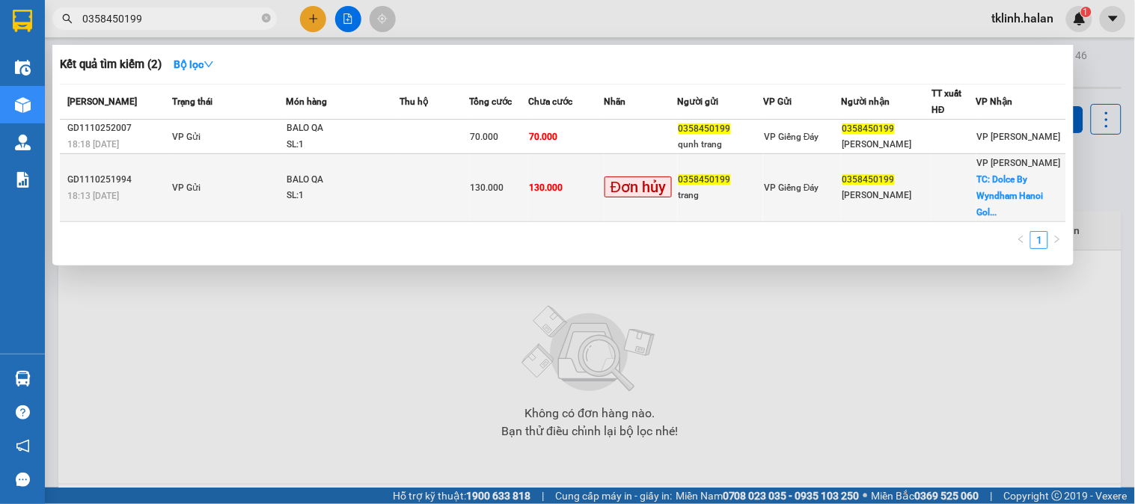
click at [632, 194] on span "Đơn hủy" at bounding box center [637, 187] width 67 height 21
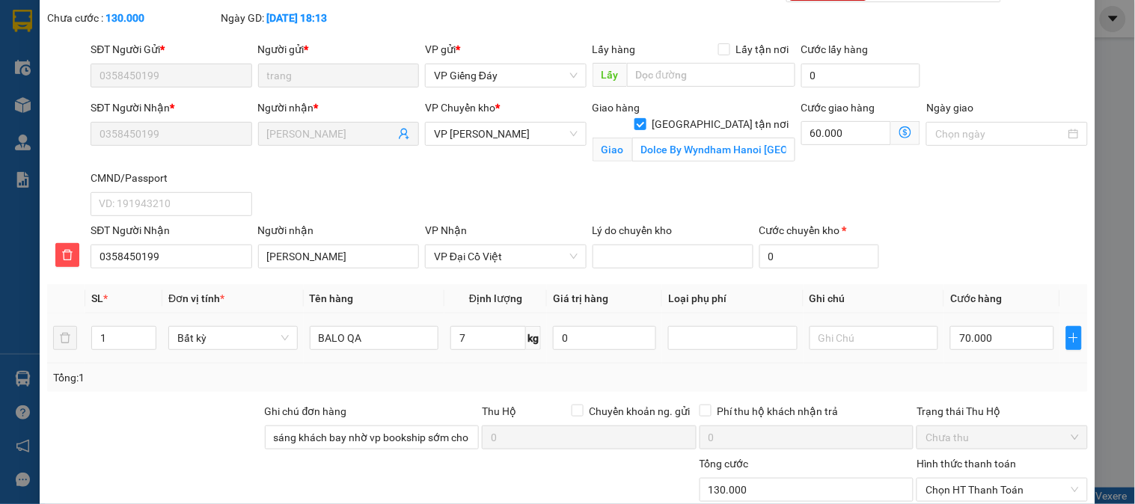
scroll to position [203, 0]
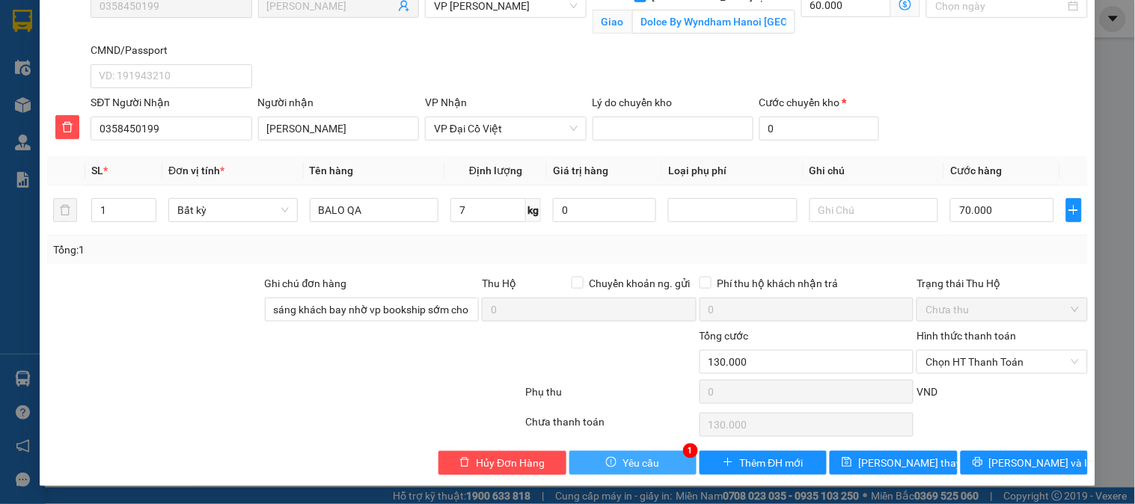
click at [647, 453] on button "Yêu cầu" at bounding box center [632, 463] width 127 height 24
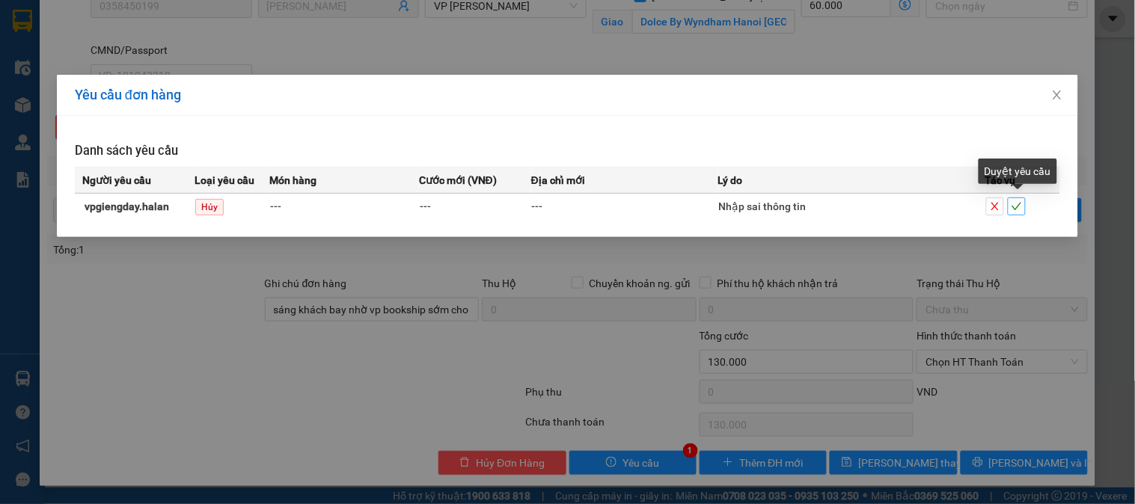
click at [1018, 206] on icon "check" at bounding box center [1016, 206] width 10 height 10
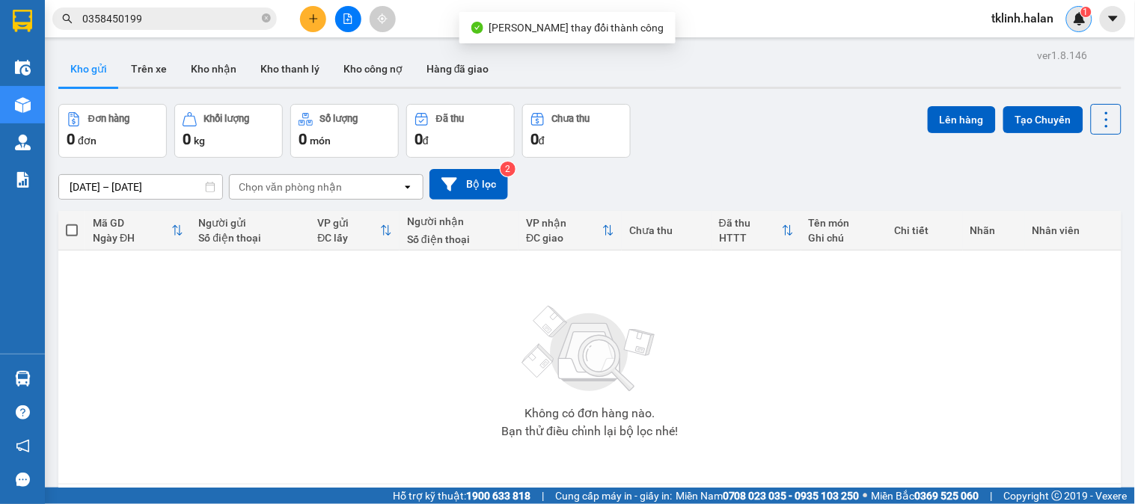
click at [1079, 21] on img at bounding box center [1079, 18] width 13 height 13
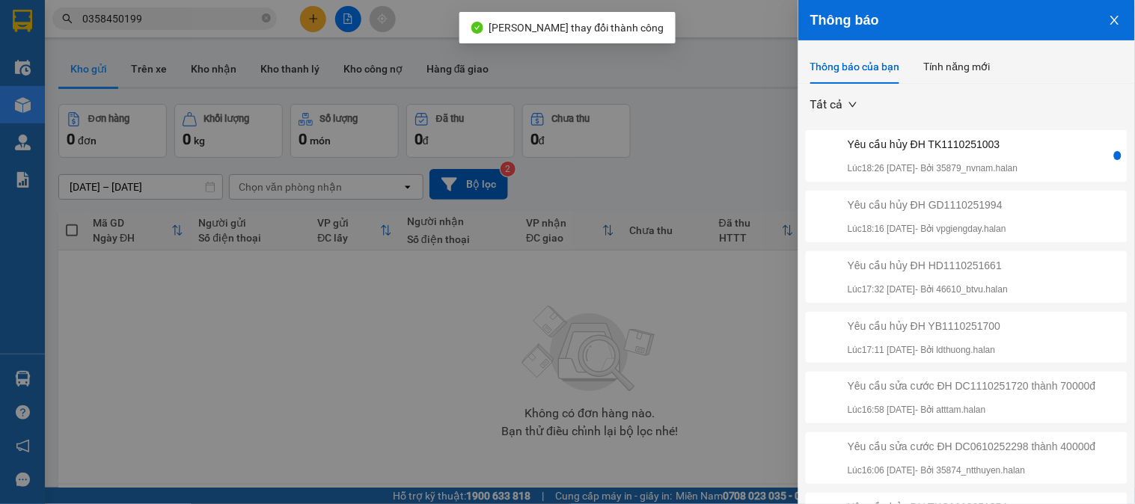
click at [1013, 159] on div "Yêu cầu hủy ĐH TK1110251003 Lúc 18:26 11/10/2025 - Bởi 35879_nvnam.halan" at bounding box center [933, 156] width 171 height 40
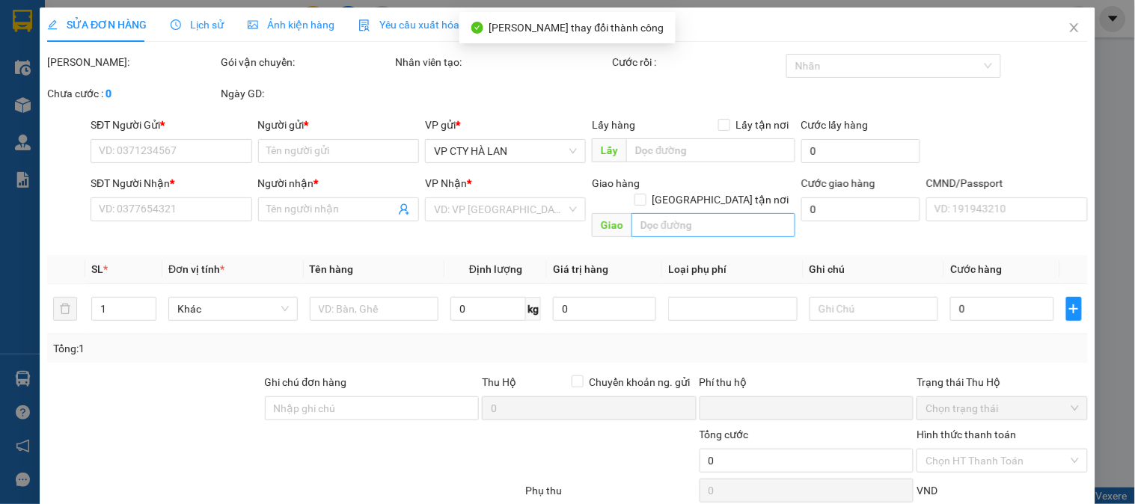
type input "0367892516"
type input "CÔNG"
type input "0389976963"
type input "phong"
type input "0"
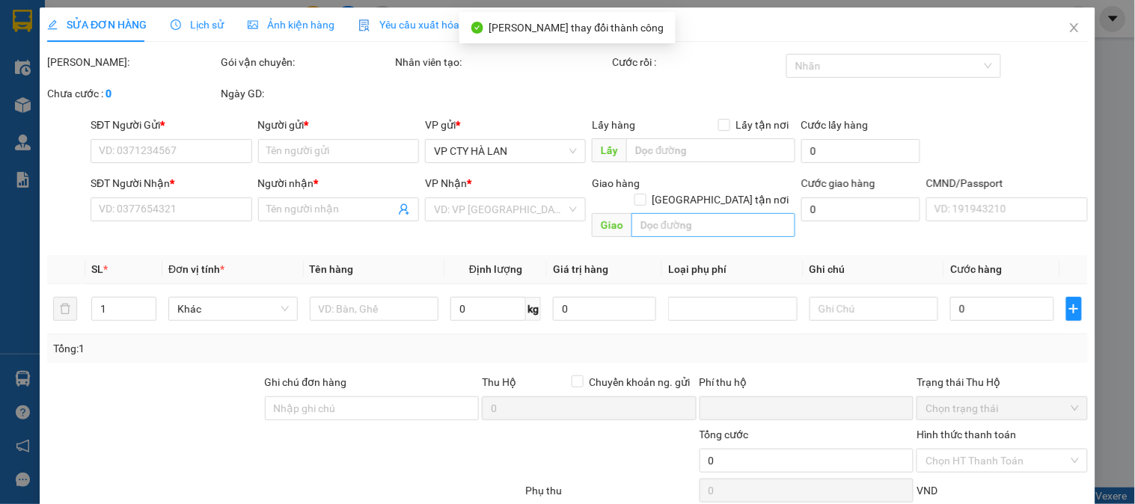
type input "90.000"
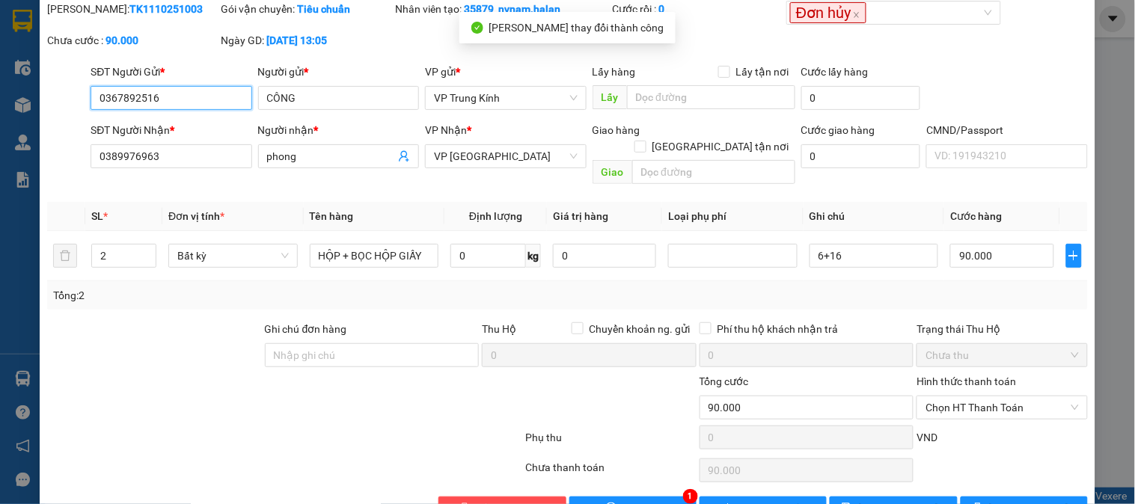
scroll to position [82, 0]
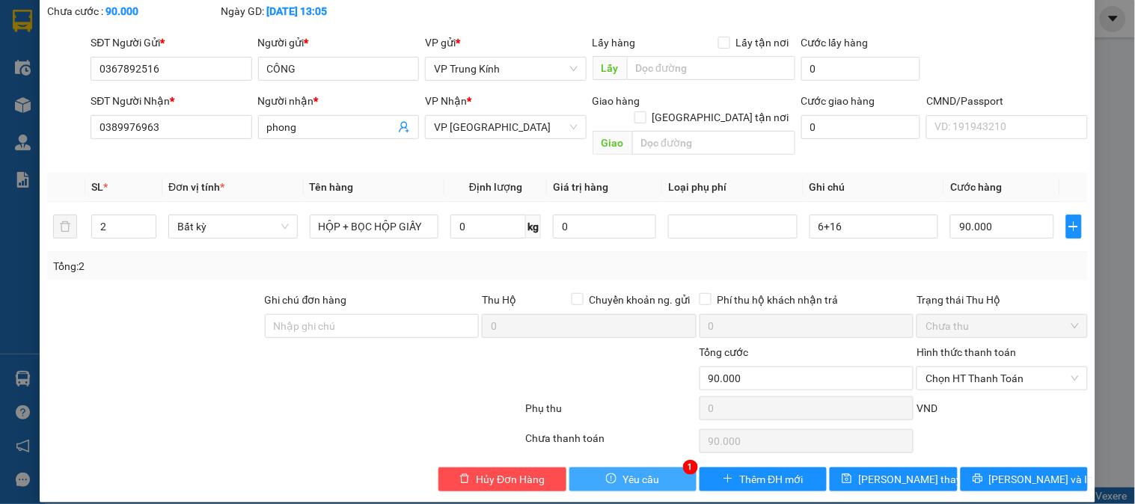
click at [636, 471] on span "Yêu cầu" at bounding box center [640, 479] width 37 height 16
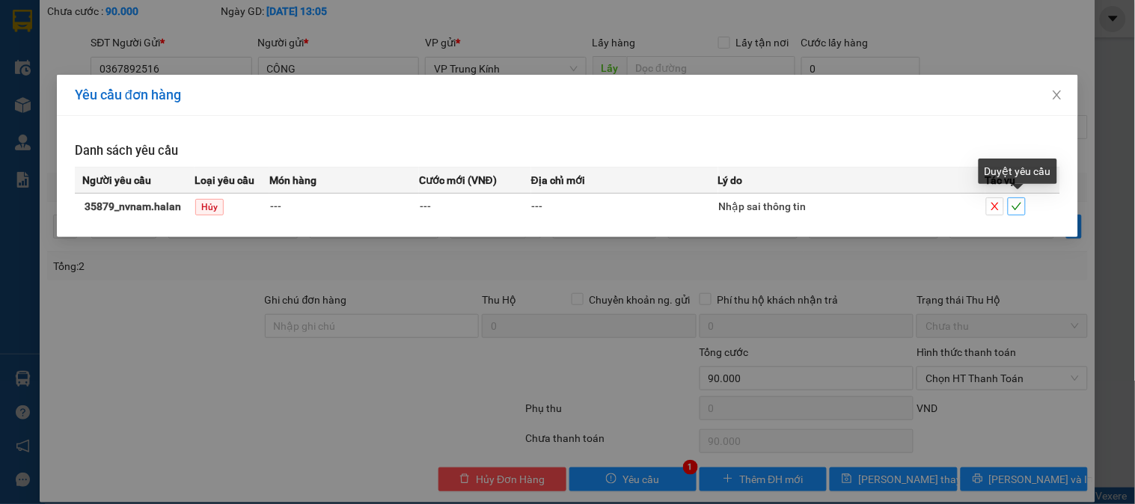
click at [1017, 206] on icon "check" at bounding box center [1016, 206] width 10 height 10
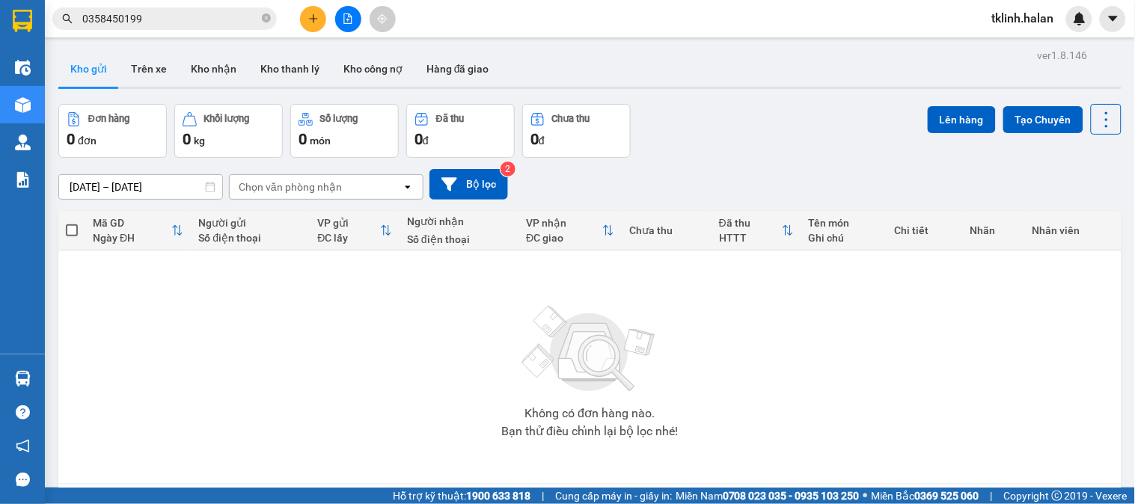
click at [245, 406] on div "Không có đơn hàng nào. Bạn thử điều chỉnh lại bộ lọc nhé!" at bounding box center [590, 367] width 1048 height 224
